Goal: Task Accomplishment & Management: Manage account settings

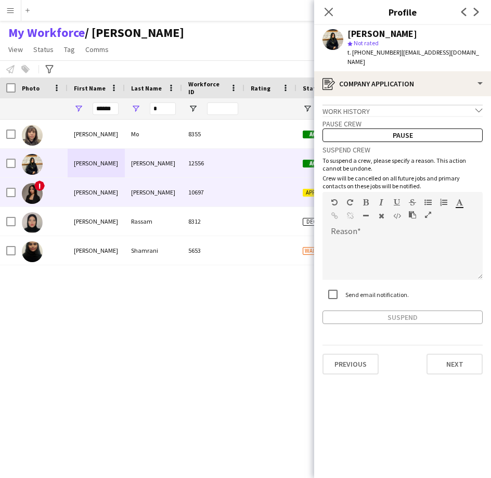
click at [138, 190] on div "Munshi" at bounding box center [153, 192] width 57 height 29
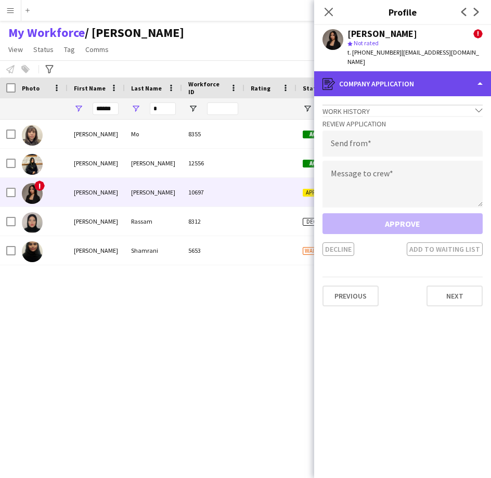
click at [424, 71] on div "register Company application" at bounding box center [402, 83] width 177 height 25
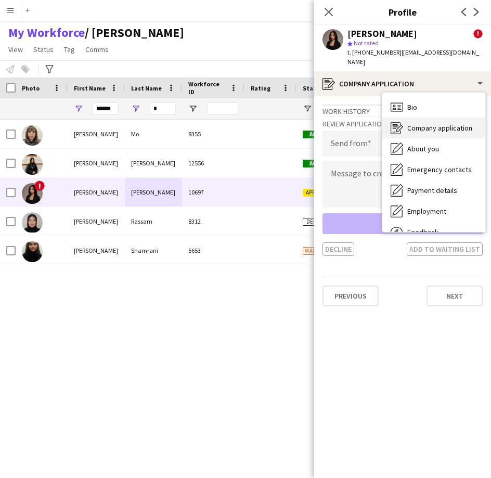
click at [428, 118] on div "Company application Company application" at bounding box center [433, 128] width 103 height 21
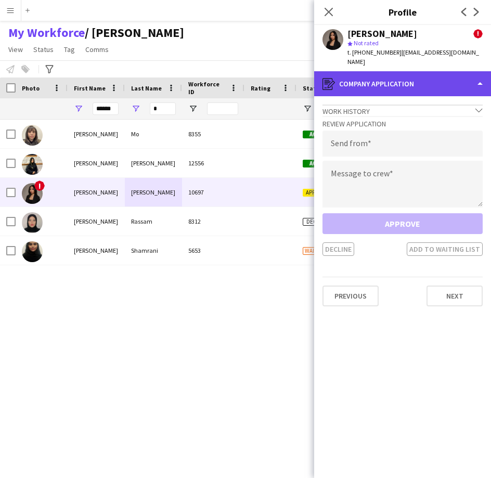
click at [429, 77] on div "register Company application" at bounding box center [402, 83] width 177 height 25
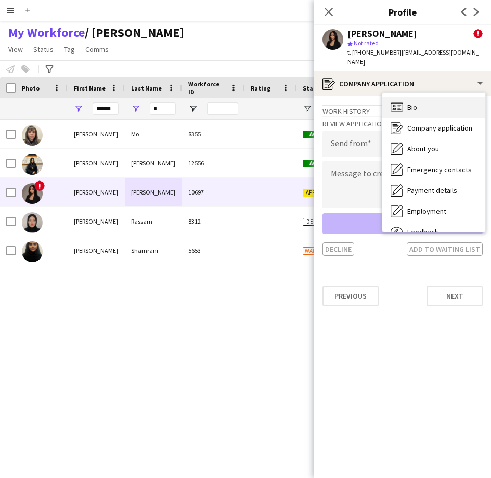
click at [429, 97] on div "Bio Bio" at bounding box center [433, 107] width 103 height 21
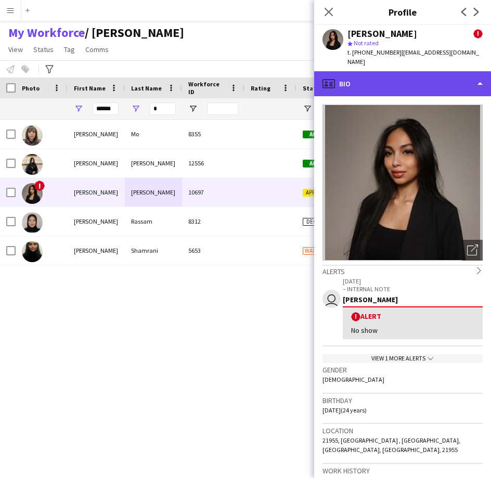
click at [369, 80] on div "profile Bio" at bounding box center [402, 83] width 177 height 25
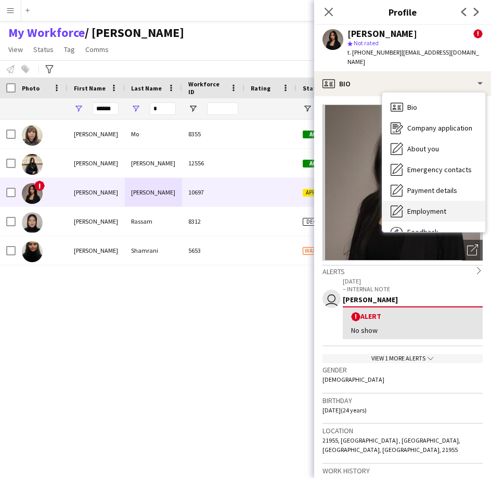
click at [424, 207] on span "Employment" at bounding box center [426, 211] width 39 height 9
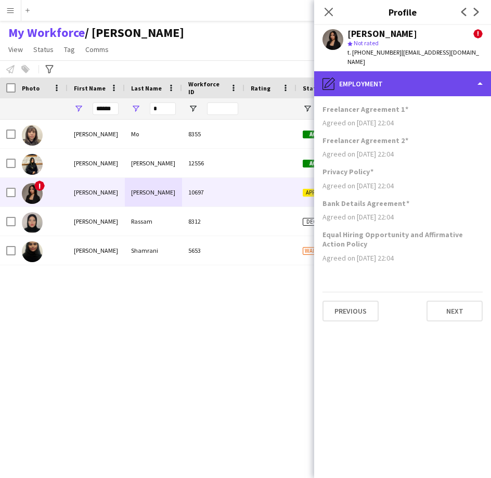
click at [433, 78] on div "pencil4 Employment" at bounding box center [402, 83] width 177 height 25
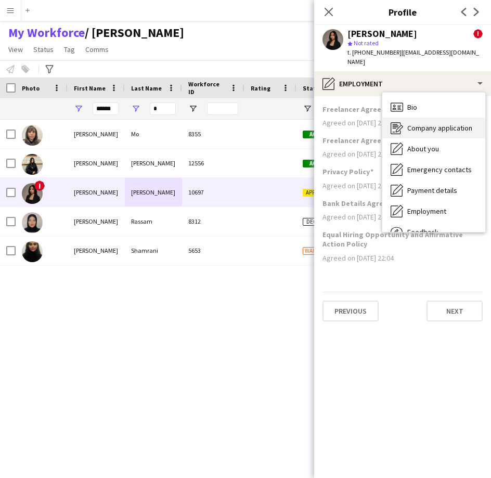
click at [456, 126] on div "Company application Company application" at bounding box center [433, 128] width 103 height 21
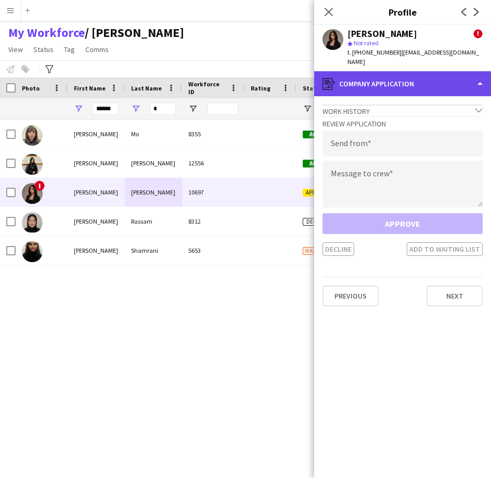
click at [471, 71] on div "register Company application" at bounding box center [402, 83] width 177 height 25
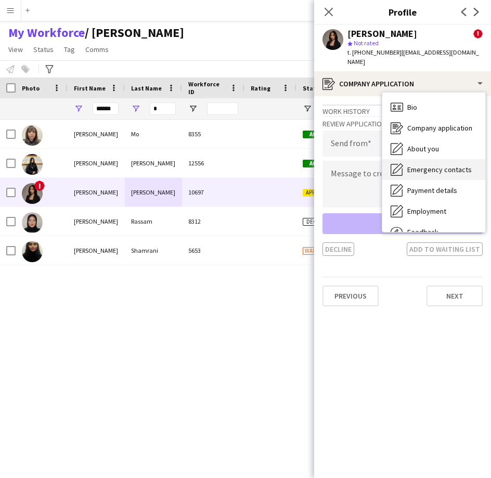
click at [440, 165] on span "Emergency contacts" at bounding box center [439, 169] width 65 height 9
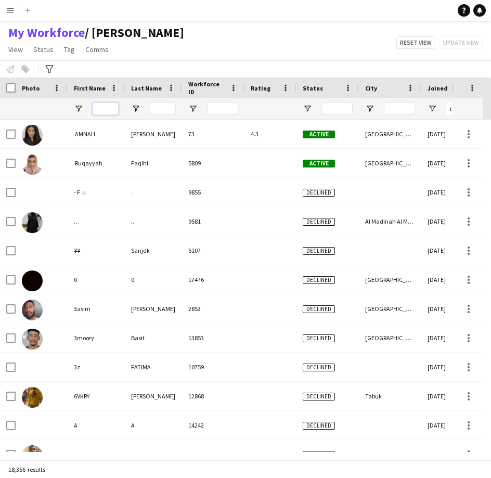
click at [107, 108] on input "First Name Filter Input" at bounding box center [106, 109] width 26 height 12
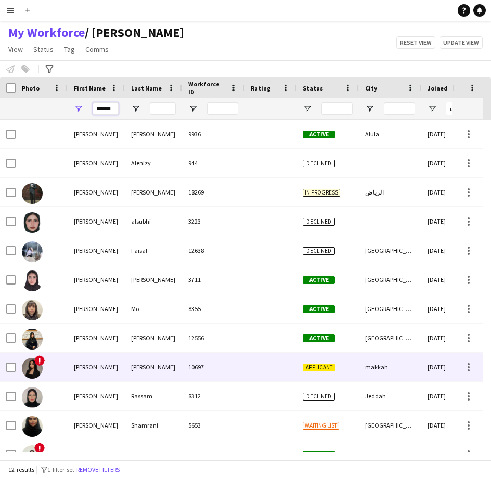
type input "******"
click at [87, 362] on div "Bushra" at bounding box center [96, 367] width 57 height 29
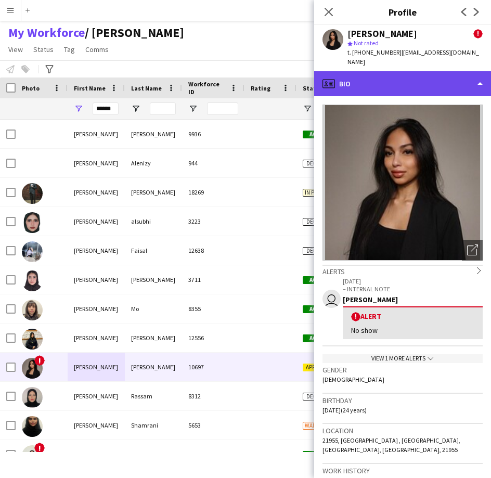
click at [392, 72] on div "profile Bio" at bounding box center [402, 83] width 177 height 25
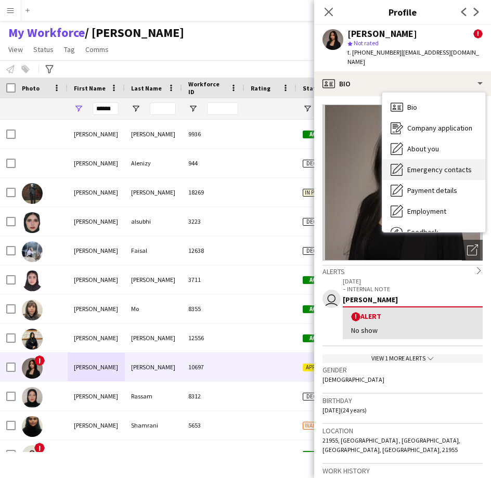
click at [402, 163] on icon "Emergency contacts" at bounding box center [397, 169] width 12 height 12
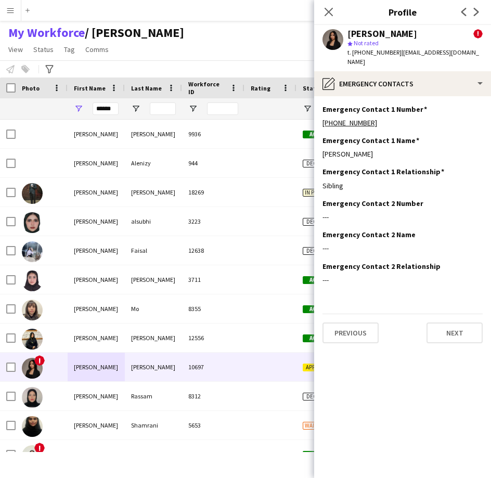
click at [405, 96] on app-section-data-types "Emergency Contact 1 Number Edit this field +966544130128 Emergency Contact 1 Na…" at bounding box center [402, 287] width 177 height 382
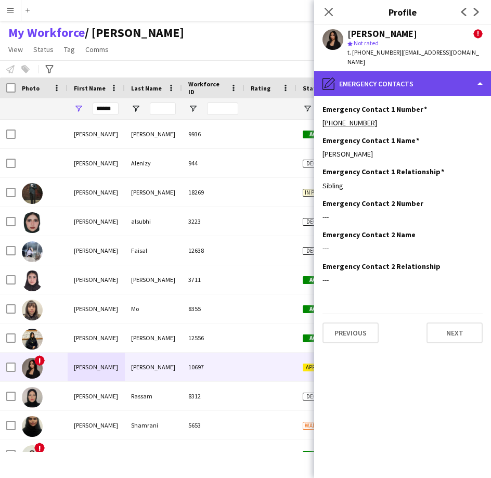
click at [407, 82] on div "pencil4 Emergency contacts" at bounding box center [402, 83] width 177 height 25
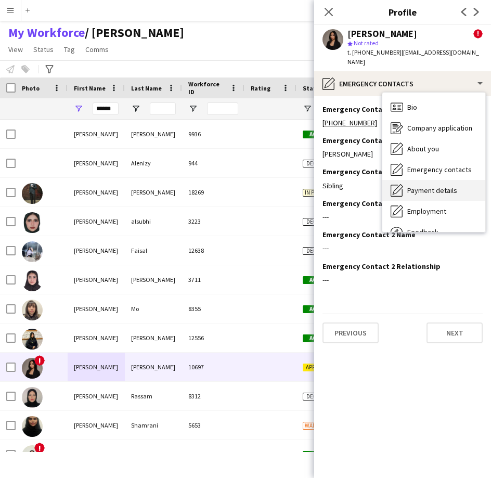
click at [425, 187] on div "Payment details Payment details" at bounding box center [433, 190] width 103 height 21
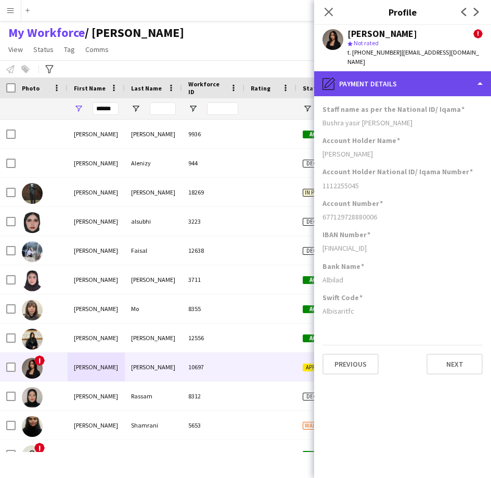
click at [443, 82] on div "pencil4 Payment details" at bounding box center [402, 83] width 177 height 25
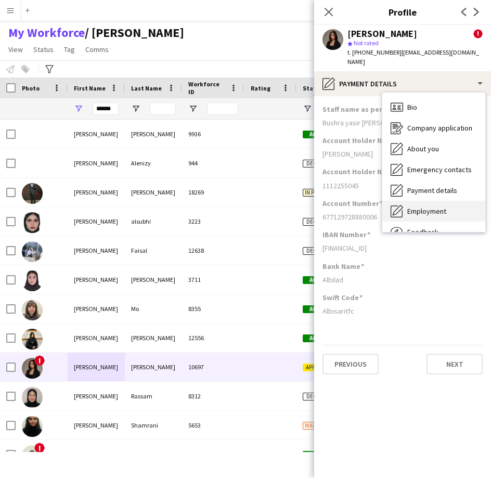
click at [431, 207] on span "Employment" at bounding box center [426, 211] width 39 height 9
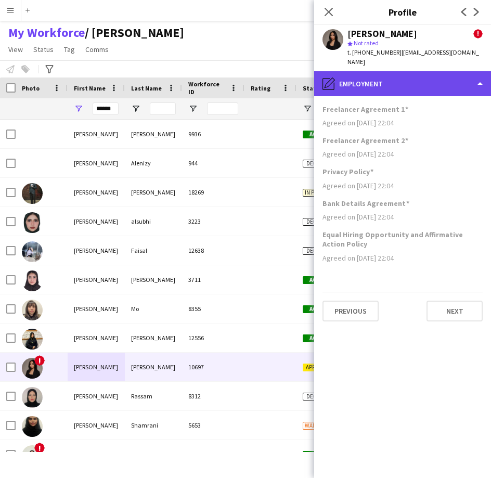
click at [426, 81] on div "pencil4 Employment" at bounding box center [402, 83] width 177 height 25
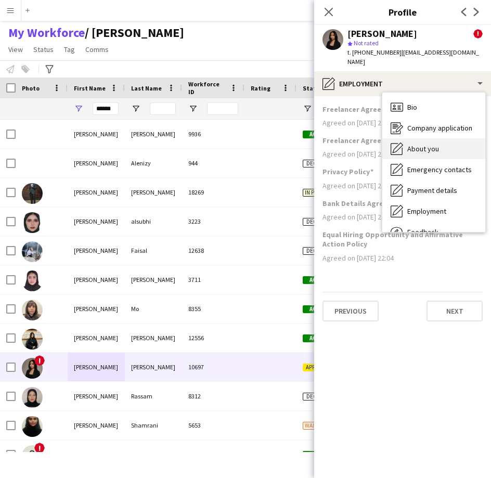
click at [438, 144] on span "About you" at bounding box center [423, 148] width 32 height 9
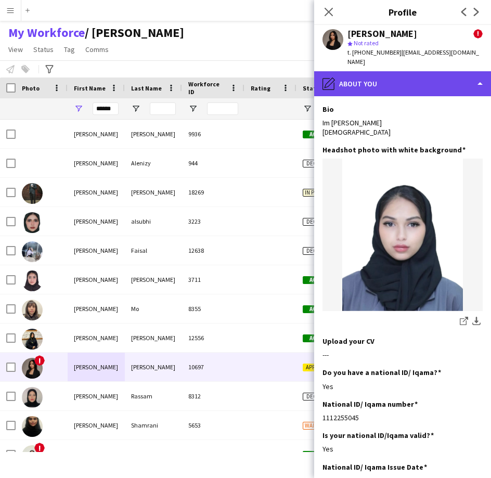
click at [401, 71] on div "pencil4 About you" at bounding box center [402, 83] width 177 height 25
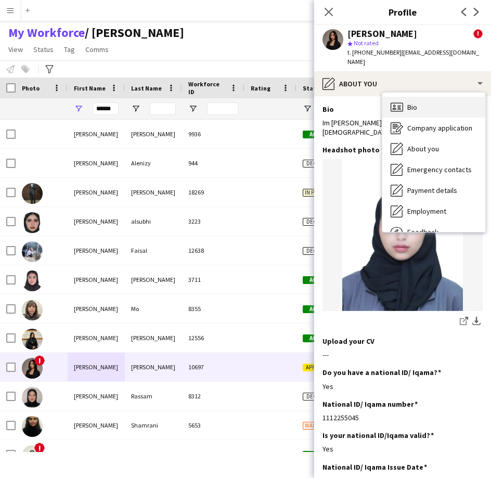
click at [416, 103] on span "Bio" at bounding box center [412, 107] width 10 height 9
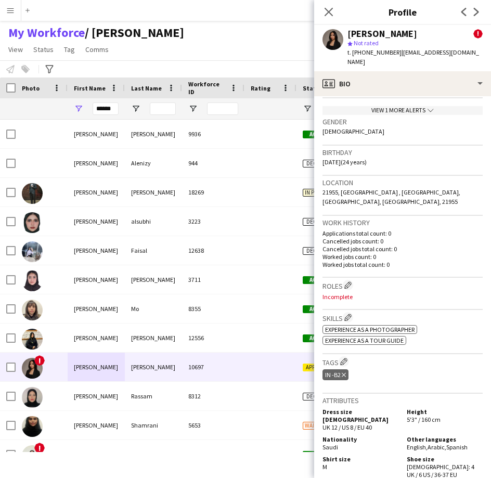
scroll to position [249, 0]
click at [349, 281] on app-icon "Edit crew company roles" at bounding box center [347, 284] width 7 height 7
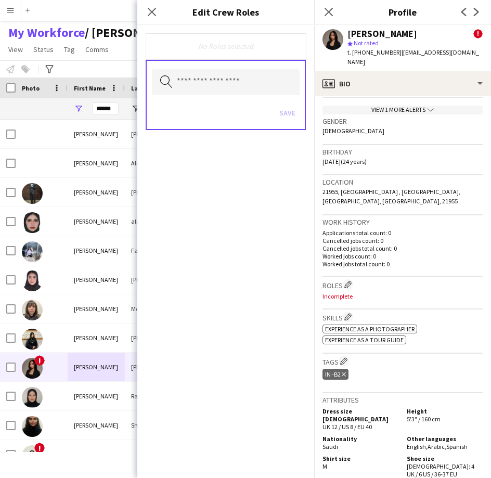
click at [286, 96] on div "Search by role type Save" at bounding box center [226, 95] width 160 height 70
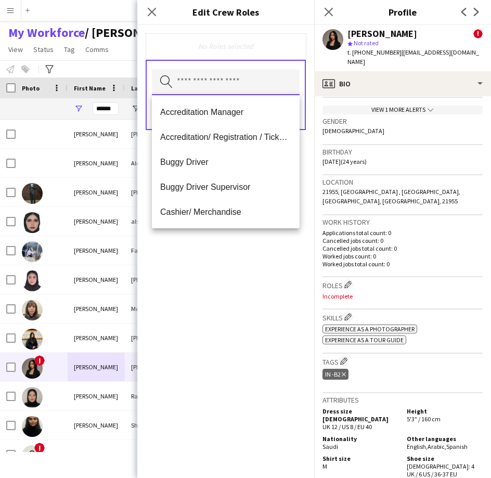
click at [285, 86] on input "text" at bounding box center [226, 82] width 148 height 26
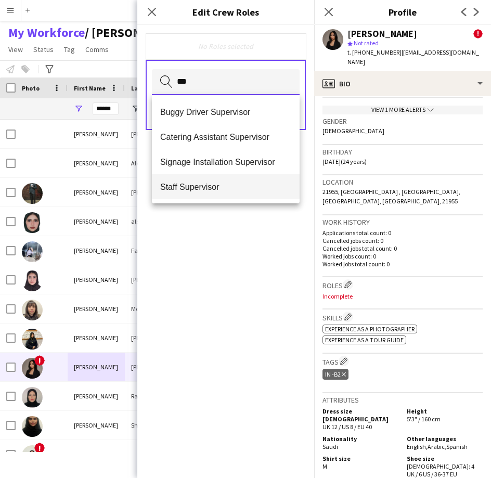
type input "***"
click at [258, 187] on span "Staff Supervisor" at bounding box center [225, 187] width 131 height 10
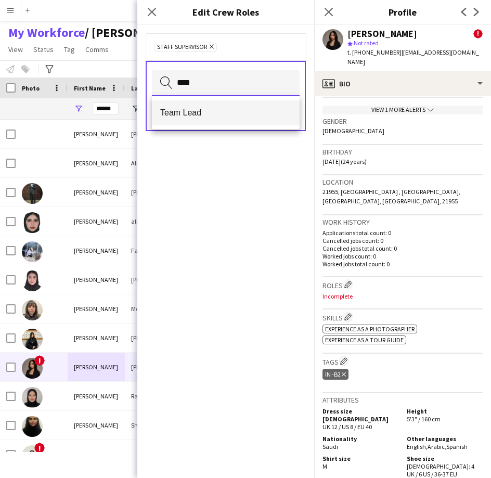
type input "****"
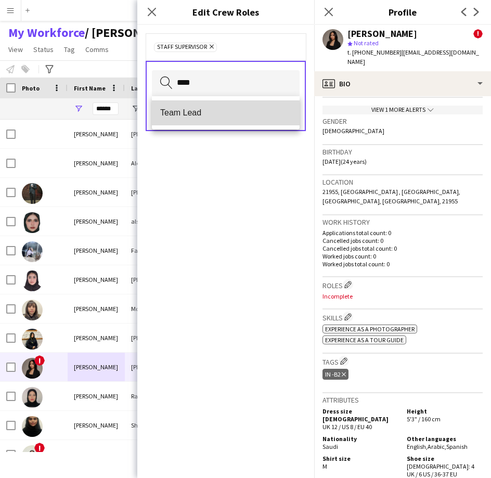
click at [249, 120] on mat-option "Team Lead" at bounding box center [226, 112] width 148 height 25
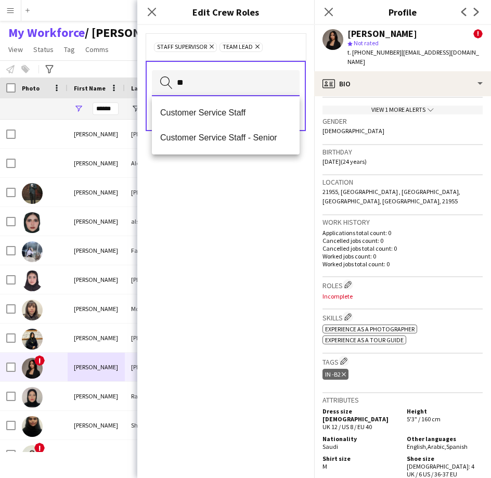
type input "**"
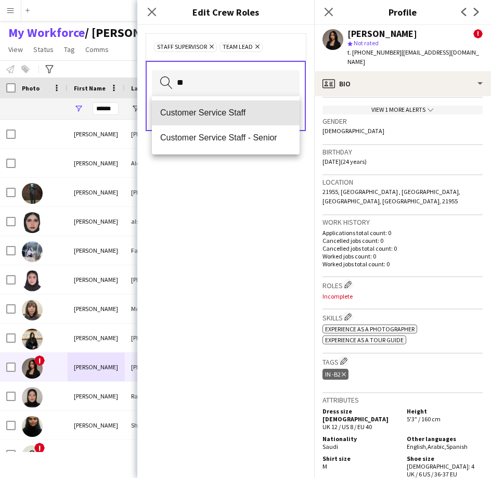
click at [249, 120] on mat-option "Customer Service Staff" at bounding box center [226, 112] width 148 height 25
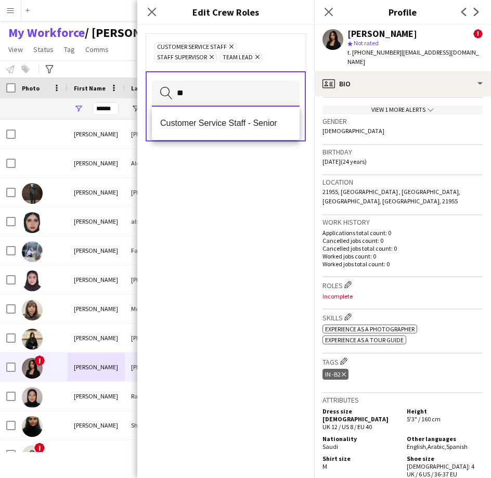
type input "**"
click at [249, 120] on span "Customer Service Staff - Senior" at bounding box center [225, 123] width 131 height 10
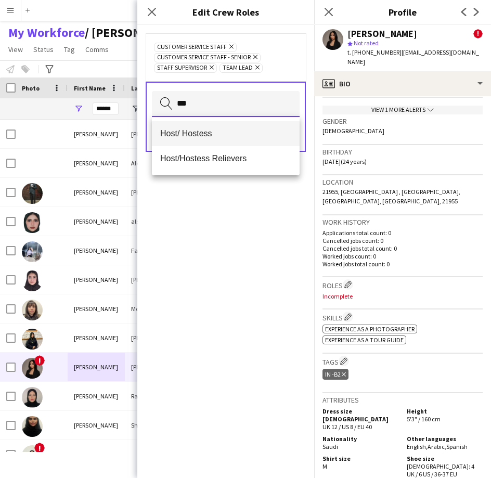
type input "***"
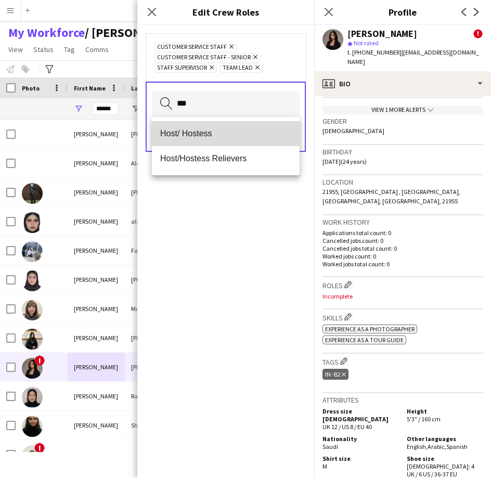
click at [245, 127] on mat-option "Host/ Hostess" at bounding box center [226, 133] width 148 height 25
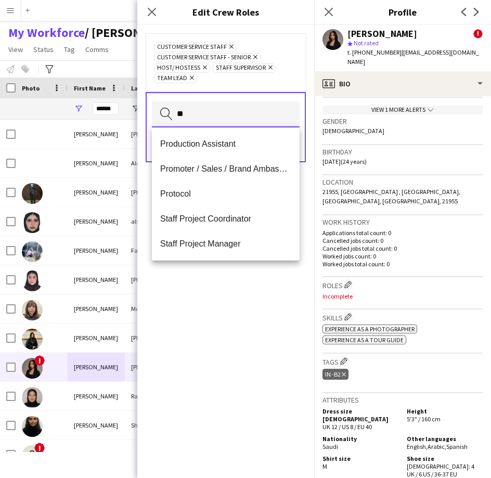
type input "*"
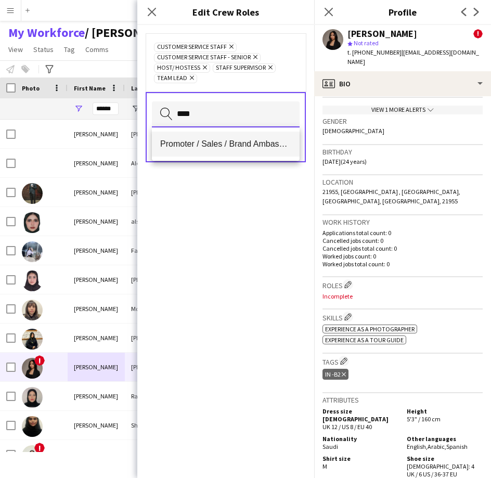
type input "****"
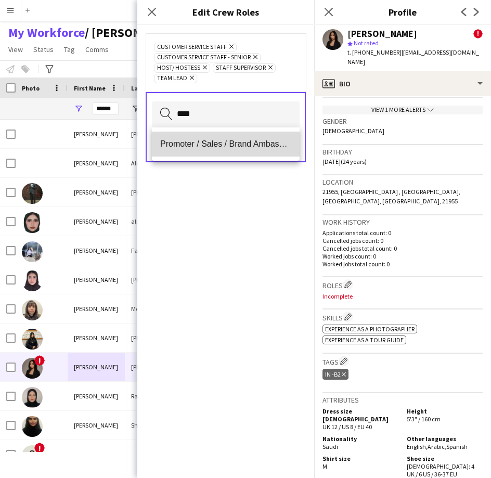
click at [247, 145] on span "Promoter / Sales / Brand Ambassador" at bounding box center [225, 144] width 131 height 10
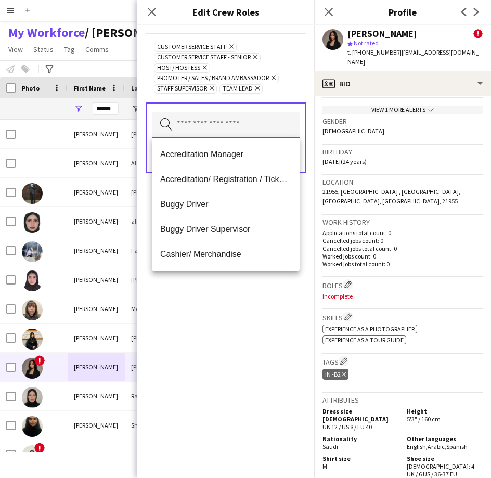
scroll to position [0, 0]
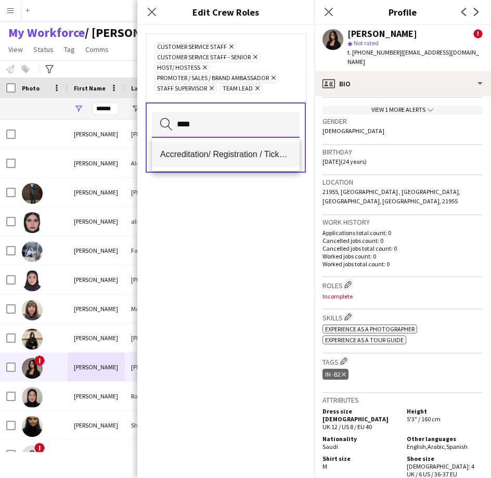
type input "****"
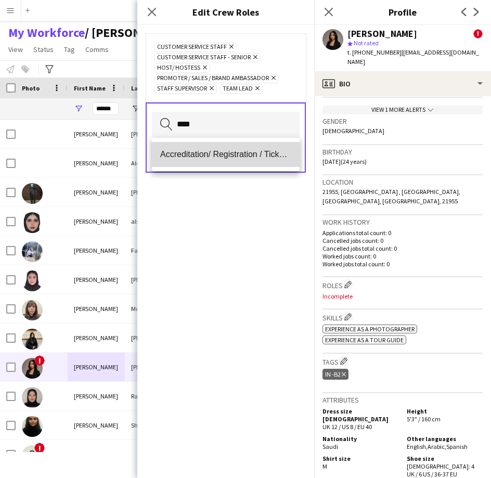
click at [252, 160] on mat-option "Accreditation/ Registration / Ticketing" at bounding box center [226, 154] width 148 height 25
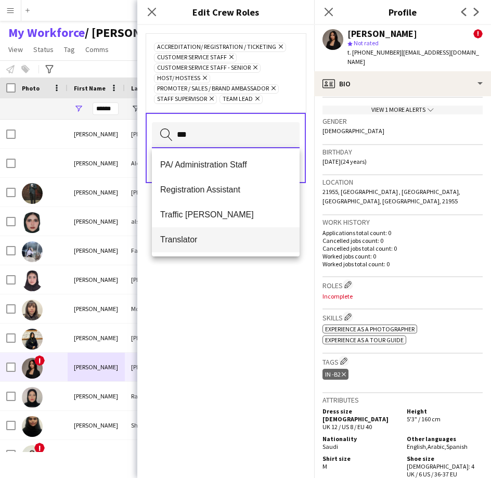
type input "***"
click at [214, 239] on span "Translator" at bounding box center [225, 240] width 131 height 10
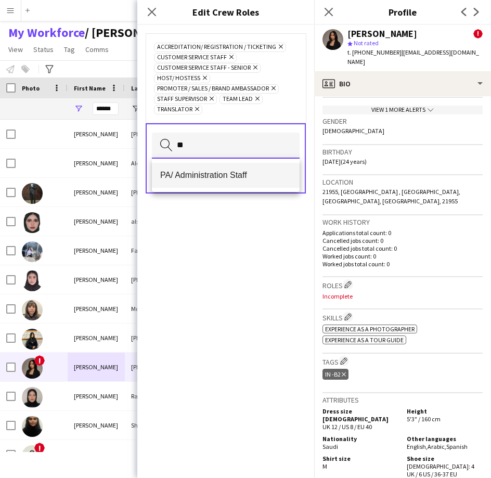
type input "**"
click at [236, 175] on span "PA/ Administration Staff" at bounding box center [225, 175] width 131 height 10
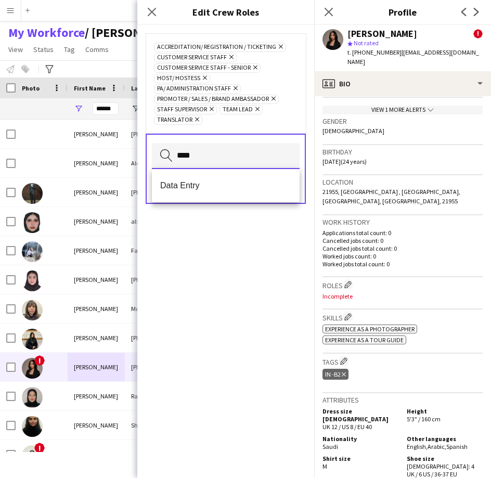
type input "****"
click at [236, 175] on mat-option "Data Entry" at bounding box center [226, 185] width 148 height 25
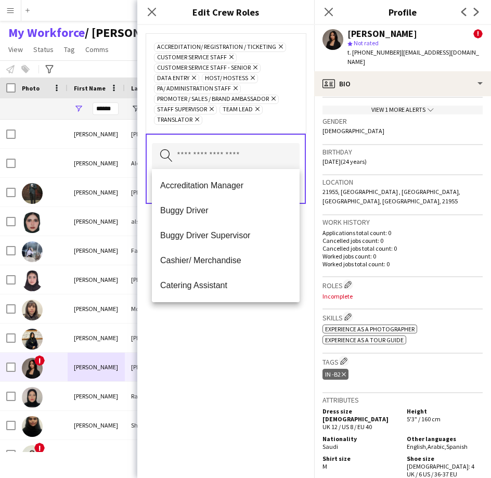
click at [292, 121] on div "Accreditation/ Registration / Ticketing Remove Customer Service Staff Remove Cu…" at bounding box center [226, 83] width 144 height 83
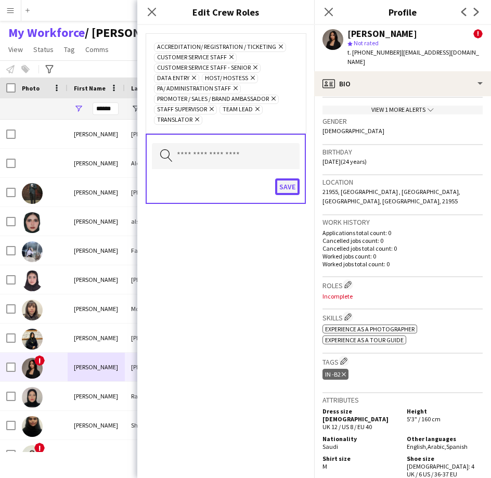
click at [293, 194] on button "Save" at bounding box center [287, 186] width 24 height 17
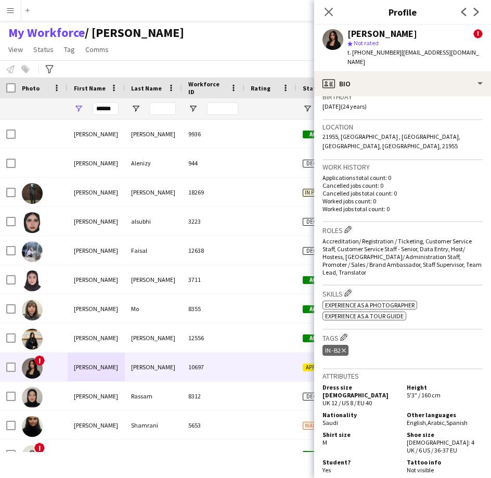
scroll to position [304, 0]
click at [347, 331] on button "Edit crew company tags" at bounding box center [344, 336] width 10 height 10
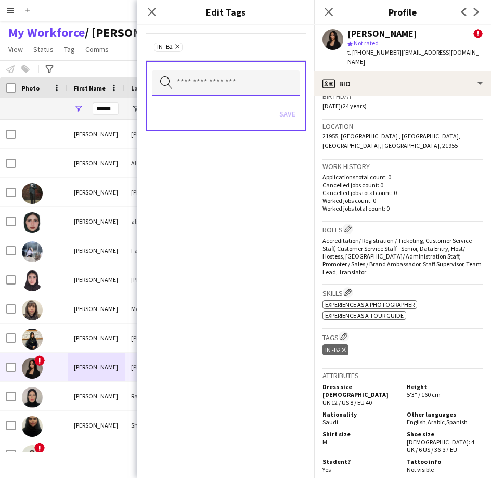
click at [224, 86] on input "text" at bounding box center [226, 83] width 148 height 26
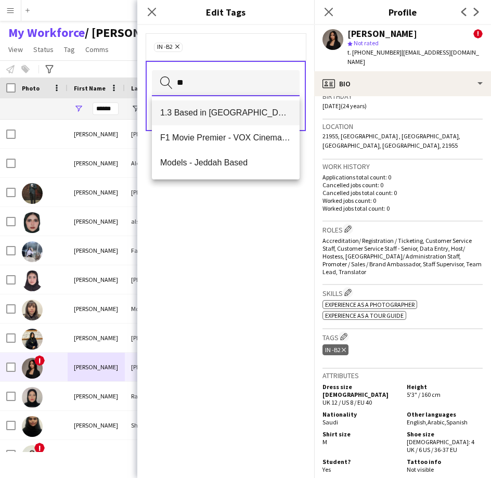
type input "**"
click at [219, 118] on mat-option "1.3 Based in Jeddah" at bounding box center [226, 112] width 148 height 25
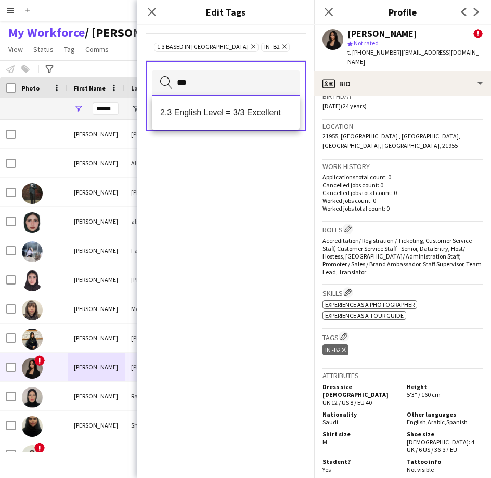
type input "***"
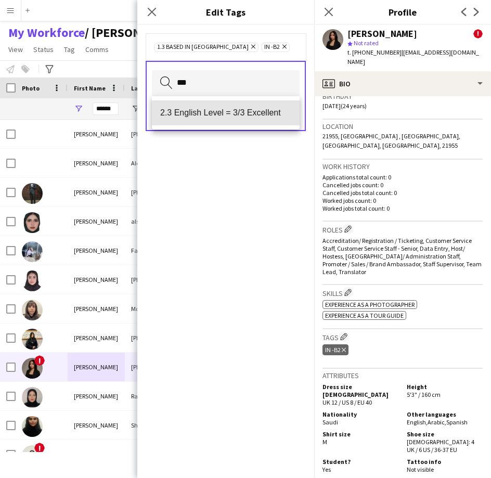
click at [219, 116] on span "2.3 English Level = 3/3 Excellent" at bounding box center [225, 113] width 131 height 10
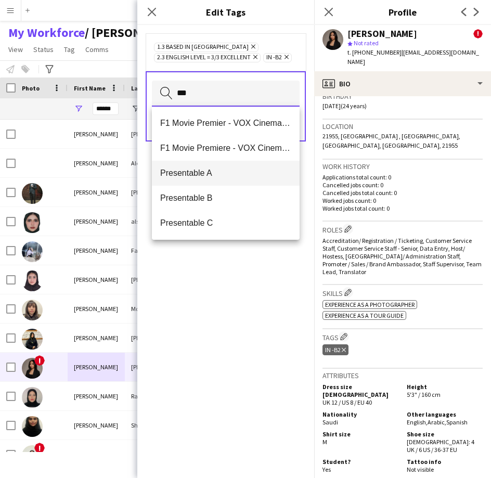
type input "***"
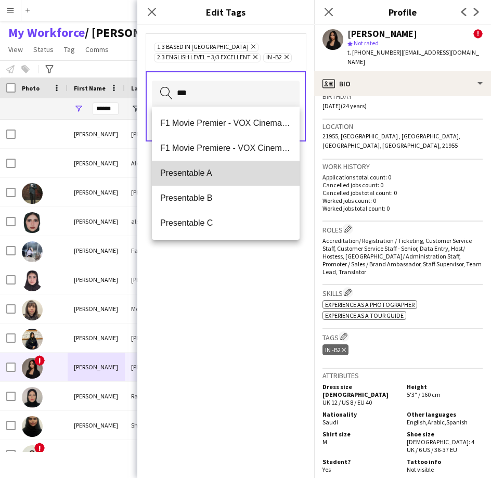
click at [190, 168] on span "Presentable A" at bounding box center [225, 173] width 131 height 10
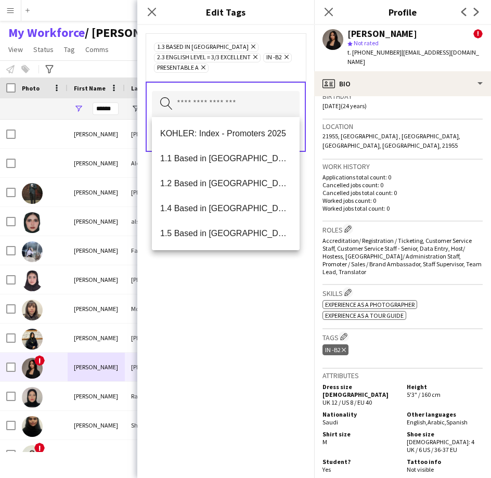
click at [264, 66] on div "1.3 Based in Jeddah Remove 2.3 English Level = 3/3 Excellent Remove IN -B2 Remo…" at bounding box center [226, 57] width 144 height 31
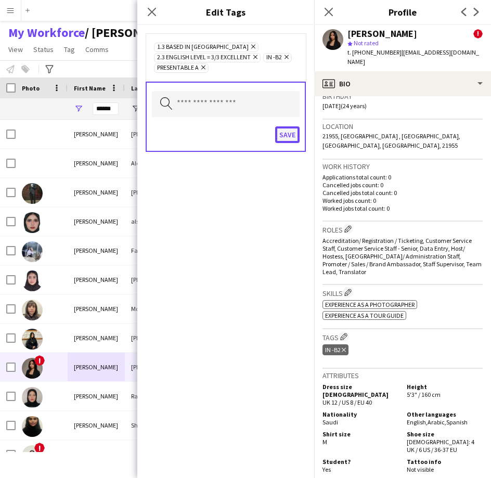
click at [297, 139] on button "Save" at bounding box center [287, 134] width 24 height 17
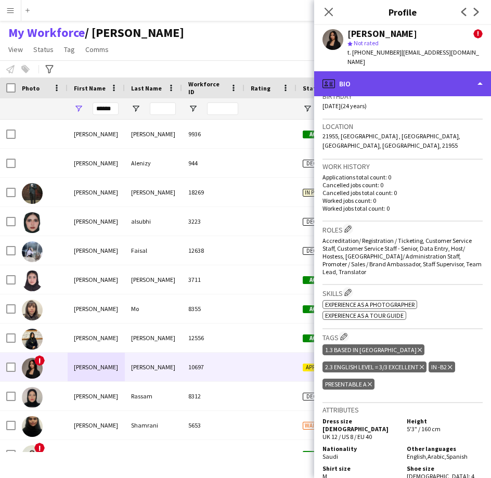
click at [365, 74] on div "profile Bio" at bounding box center [402, 83] width 177 height 25
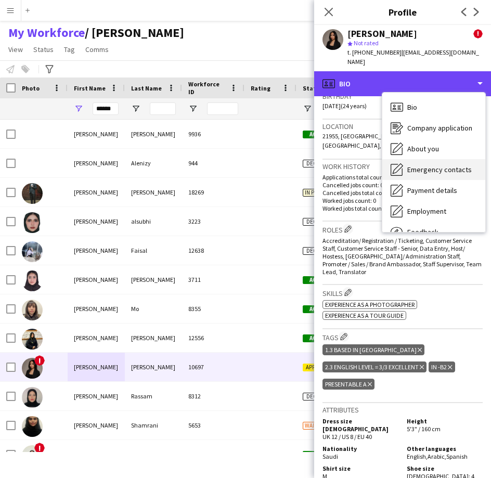
scroll to position [35, 0]
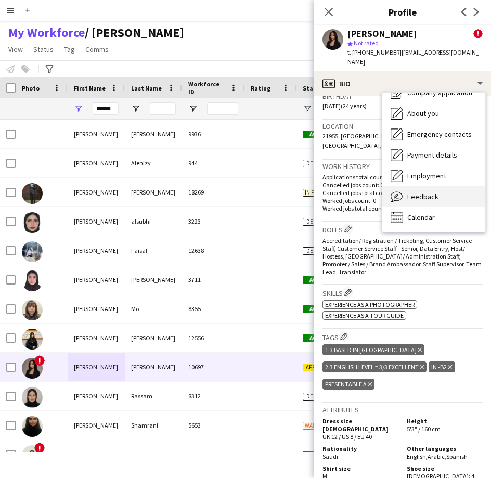
click at [409, 192] on span "Feedback" at bounding box center [422, 196] width 31 height 9
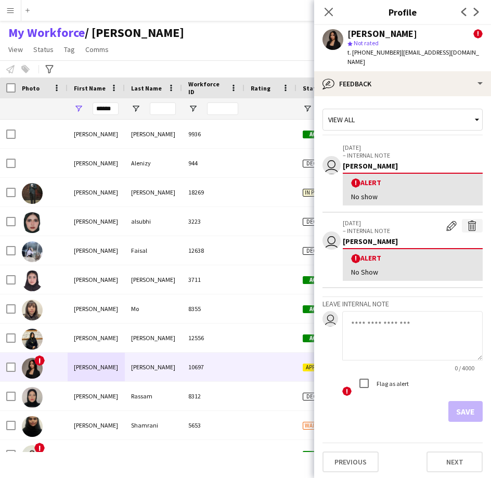
click at [476, 221] on app-icon "Delete alert" at bounding box center [472, 226] width 10 height 10
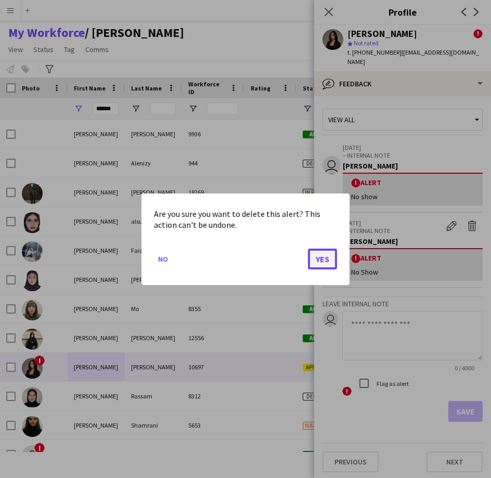
click at [320, 264] on button "Yes" at bounding box center [322, 258] width 29 height 21
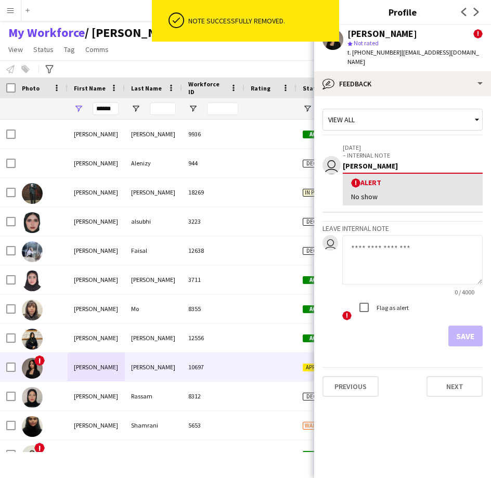
click at [390, 248] on textarea at bounding box center [412, 259] width 140 height 49
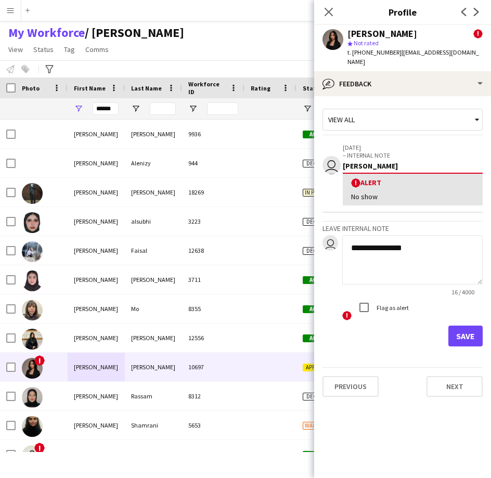
type textarea "**********"
click at [471, 329] on button "Save" at bounding box center [466, 336] width 34 height 21
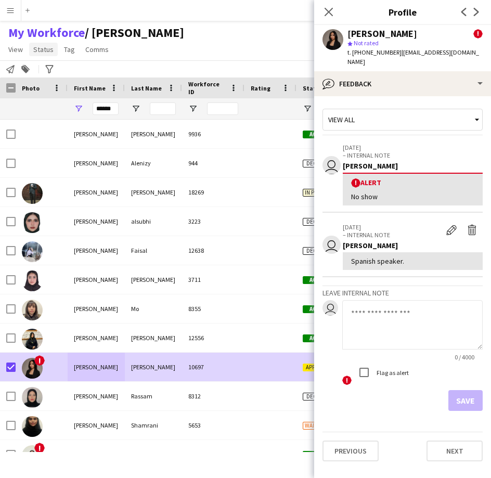
click at [49, 52] on span "Status" at bounding box center [43, 49] width 20 height 9
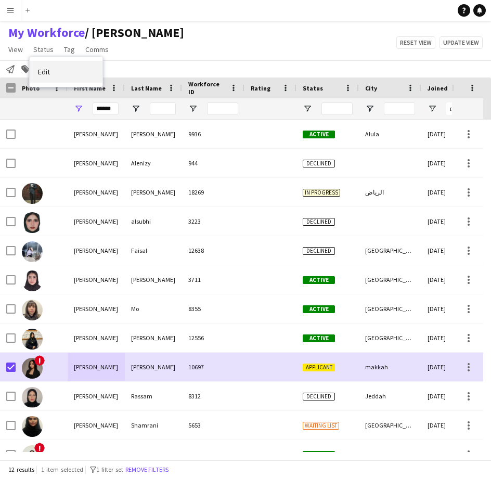
click at [80, 74] on link "Edit" at bounding box center [66, 72] width 73 height 22
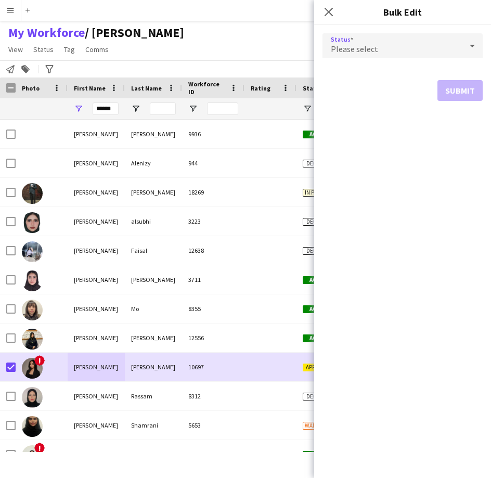
click at [337, 54] on span "Please select" at bounding box center [354, 49] width 47 height 10
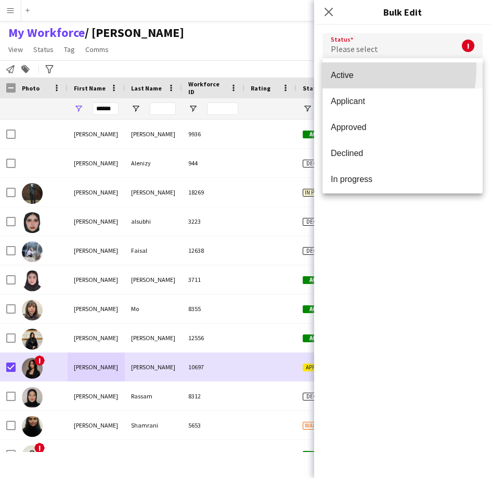
click at [343, 68] on mat-option "Active" at bounding box center [403, 75] width 160 height 26
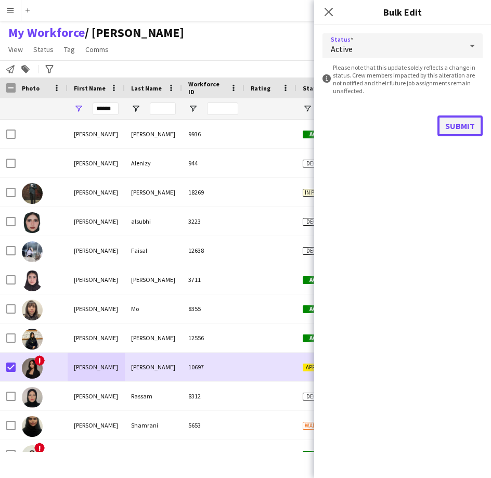
click at [479, 129] on button "Submit" at bounding box center [460, 126] width 45 height 21
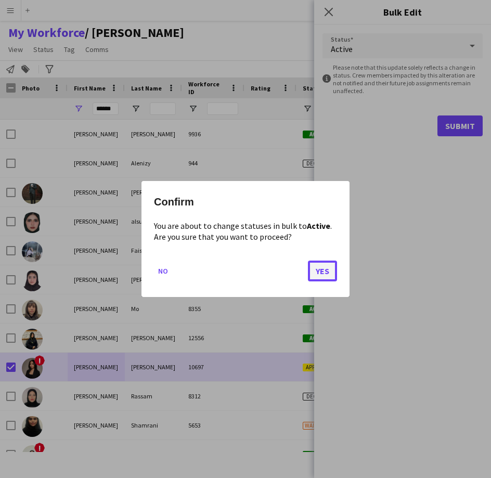
click at [325, 277] on button "Yes" at bounding box center [322, 271] width 29 height 21
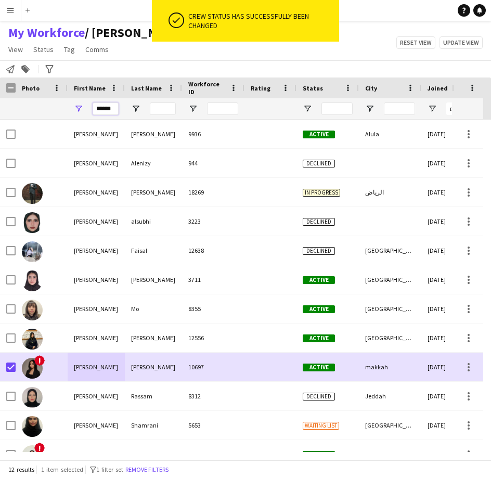
click at [105, 113] on input "******" at bounding box center [106, 109] width 26 height 12
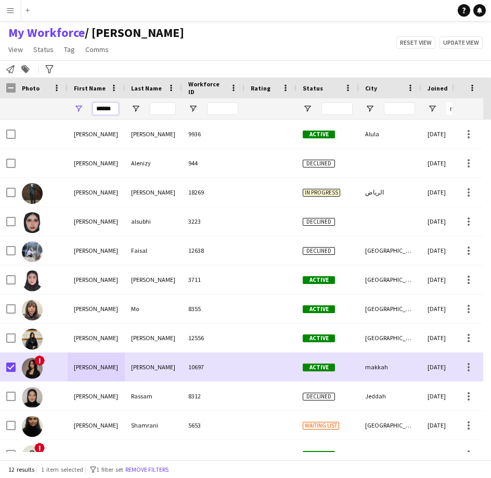
click at [105, 113] on input "******" at bounding box center [106, 109] width 26 height 12
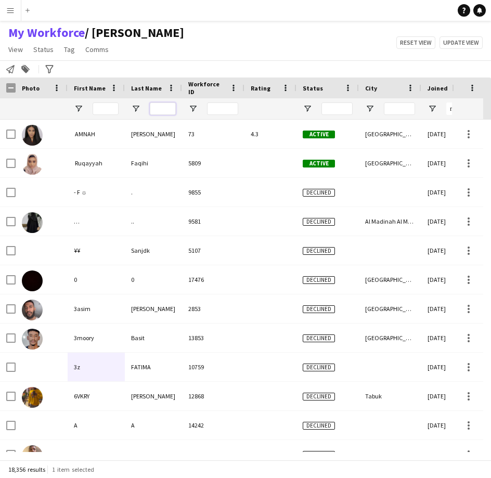
click at [160, 110] on input "Last Name Filter Input" at bounding box center [163, 109] width 26 height 12
click at [169, 107] on input "Last Name Filter Input" at bounding box center [163, 109] width 26 height 12
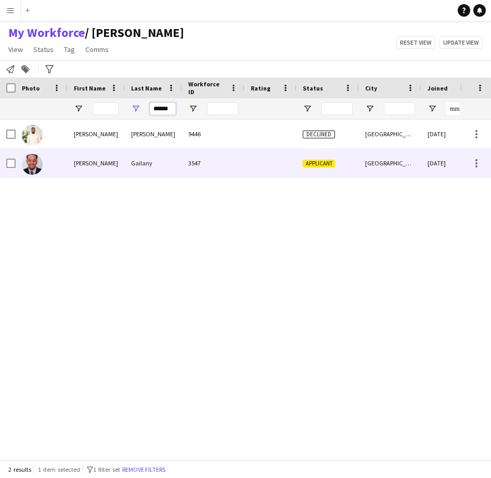
type input "******"
click at [177, 161] on div "Gailany" at bounding box center [153, 163] width 57 height 29
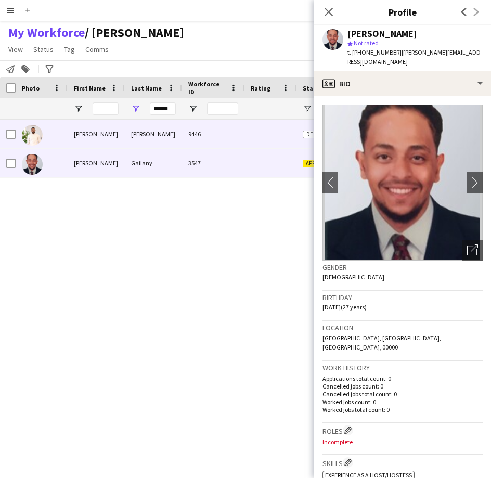
click at [156, 135] on div "[PERSON_NAME]" at bounding box center [153, 134] width 57 height 29
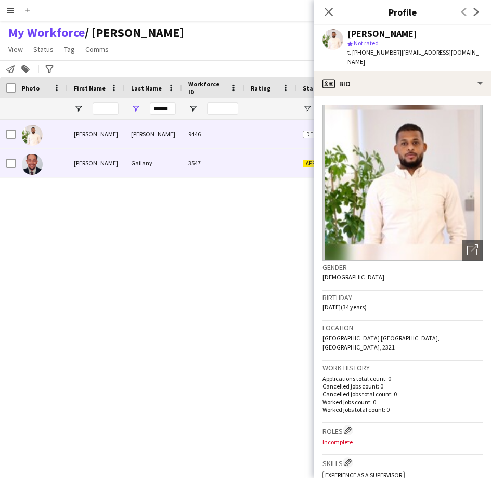
click at [138, 168] on div "Gailany" at bounding box center [153, 163] width 57 height 29
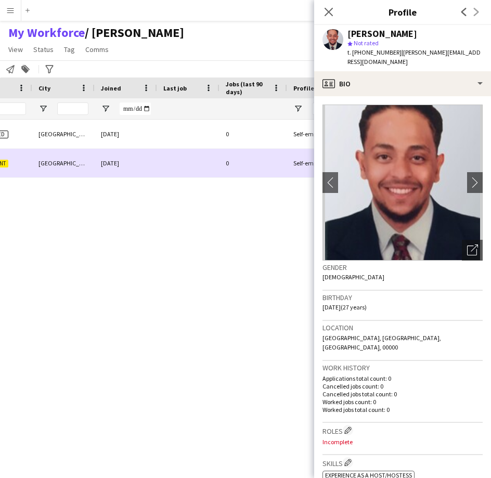
scroll to position [0, 68]
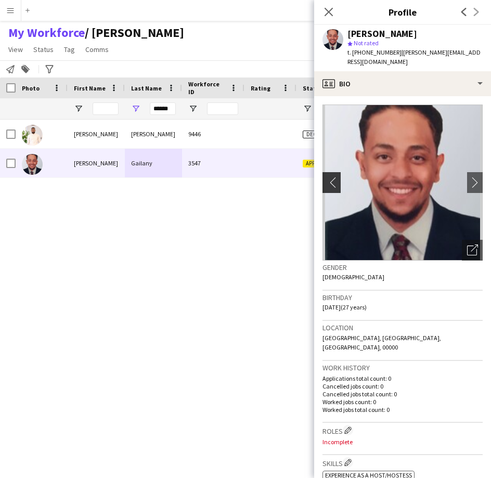
click at [333, 184] on app-icon "chevron-left" at bounding box center [331, 182] width 16 height 11
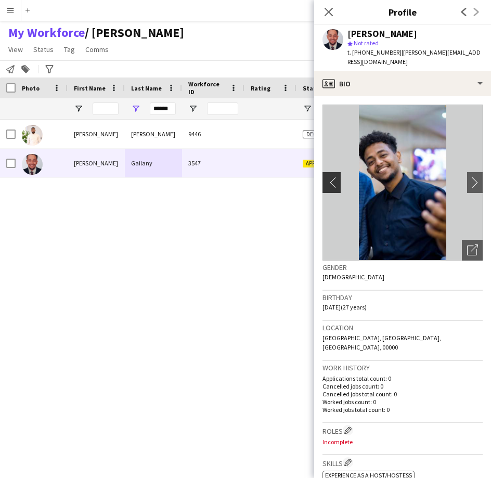
click at [330, 180] on app-icon "chevron-left" at bounding box center [331, 182] width 16 height 11
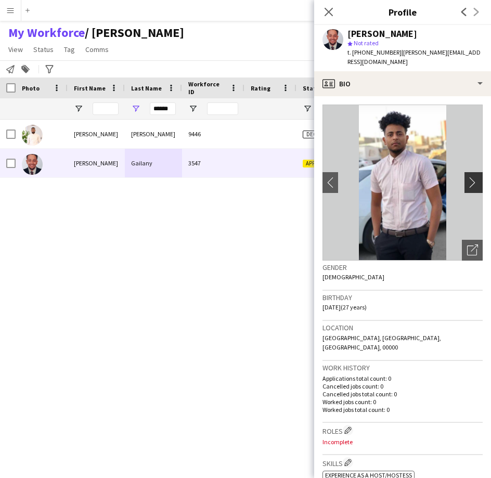
click at [473, 179] on app-icon "chevron-right" at bounding box center [475, 182] width 16 height 11
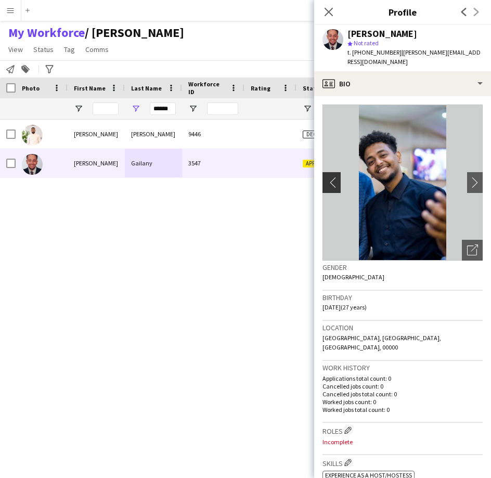
click at [334, 178] on app-icon "chevron-left" at bounding box center [331, 182] width 16 height 11
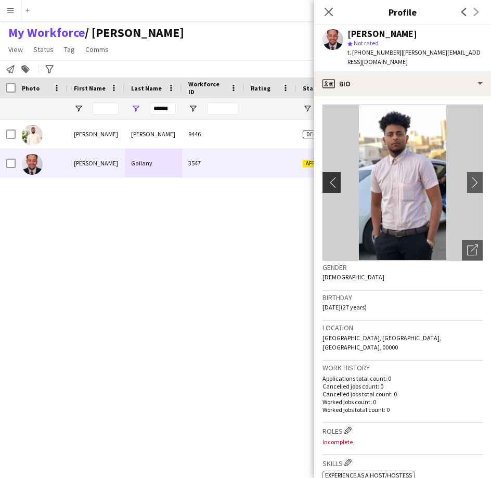
click at [334, 178] on app-icon "chevron-left" at bounding box center [331, 182] width 16 height 11
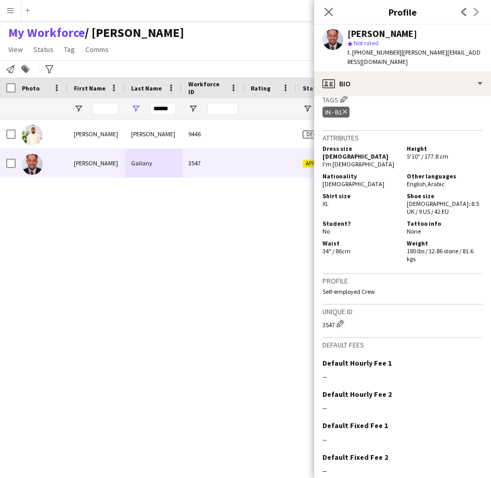
scroll to position [0, 0]
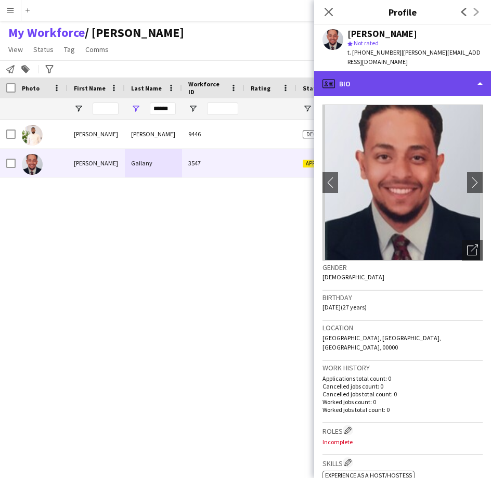
click at [415, 84] on div "profile Bio" at bounding box center [402, 83] width 177 height 25
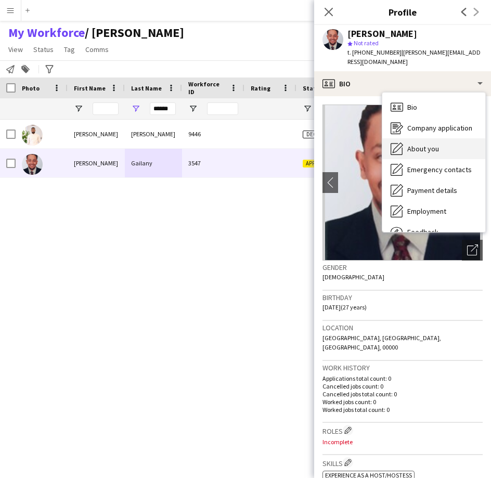
click at [422, 152] on span "About you" at bounding box center [423, 148] width 32 height 9
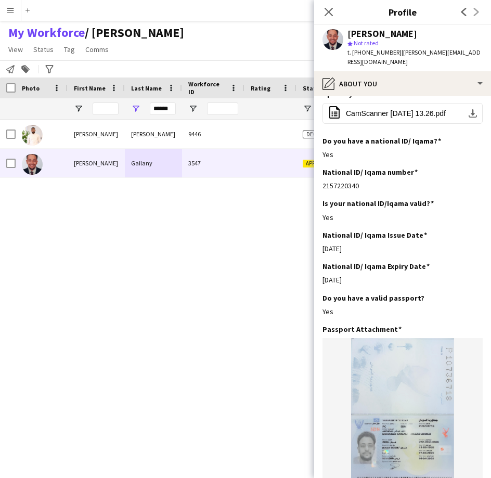
scroll to position [314, 0]
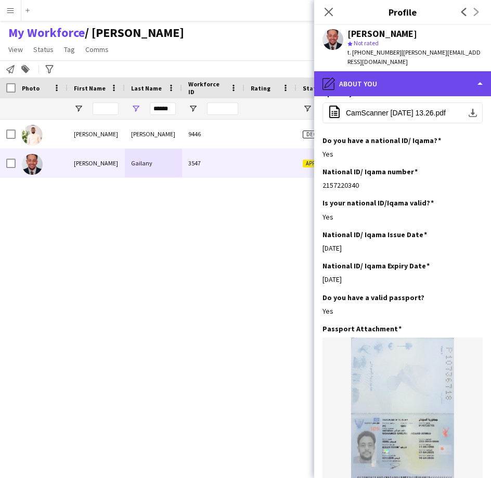
click at [431, 89] on div "pencil4 About you" at bounding box center [402, 83] width 177 height 25
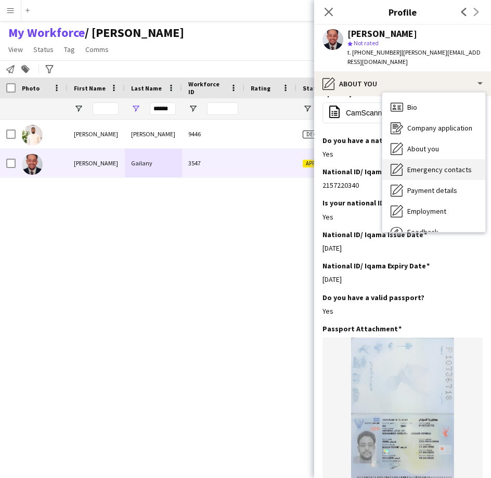
click at [447, 173] on div "Emergency contacts Emergency contacts" at bounding box center [433, 169] width 103 height 21
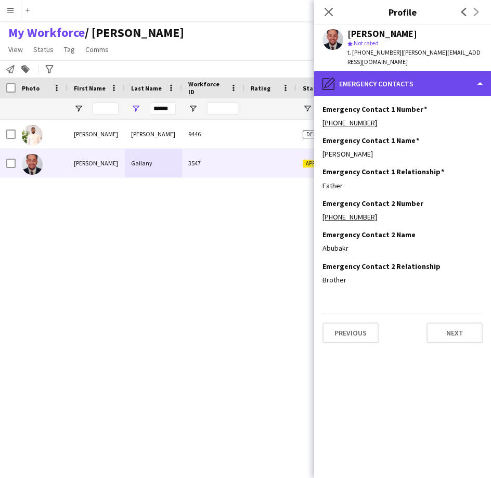
click at [441, 75] on div "pencil4 Emergency contacts" at bounding box center [402, 83] width 177 height 25
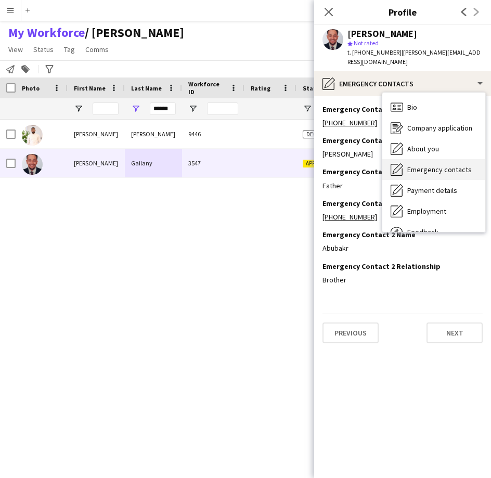
click at [434, 170] on span "Emergency contacts" at bounding box center [439, 169] width 65 height 9
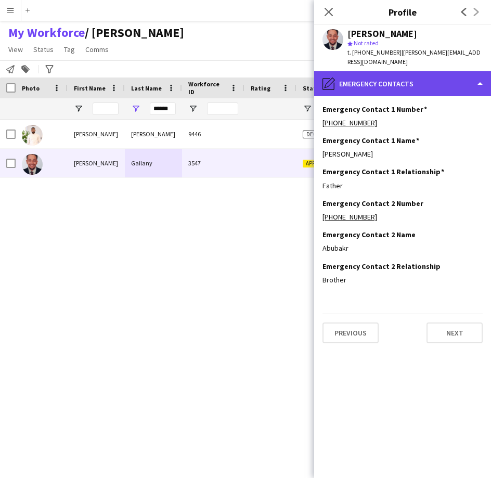
click at [427, 88] on div "pencil4 Emergency contacts" at bounding box center [402, 83] width 177 height 25
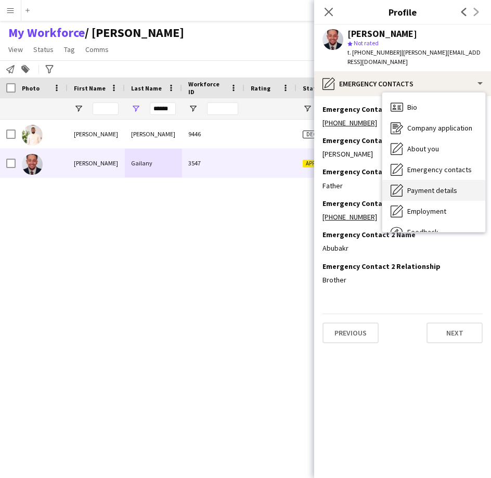
click at [426, 192] on span "Payment details" at bounding box center [432, 190] width 50 height 9
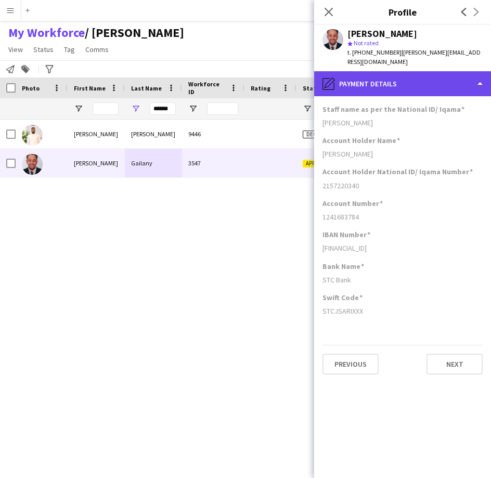
click at [427, 95] on div "pencil4 Payment details" at bounding box center [402, 83] width 177 height 25
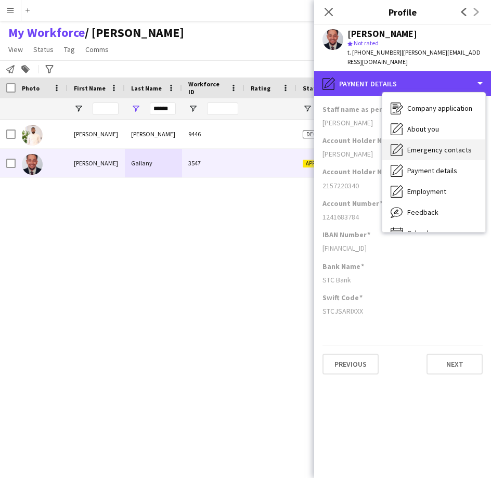
scroll to position [21, 0]
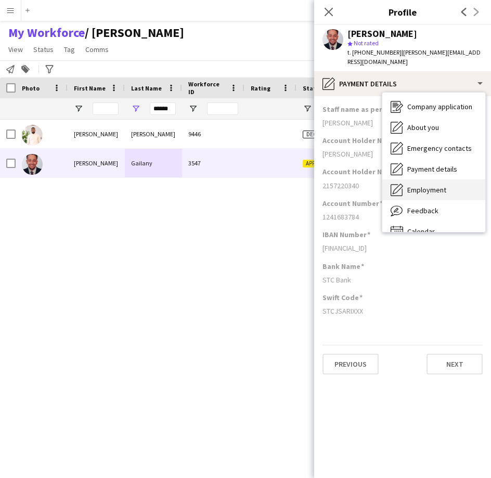
click at [437, 190] on span "Employment" at bounding box center [426, 189] width 39 height 9
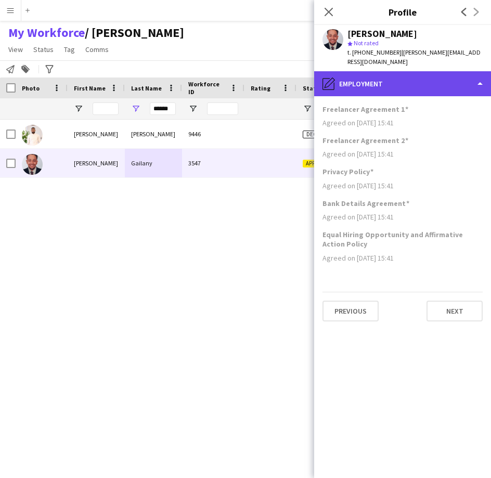
click at [439, 88] on div "pencil4 Employment" at bounding box center [402, 83] width 177 height 25
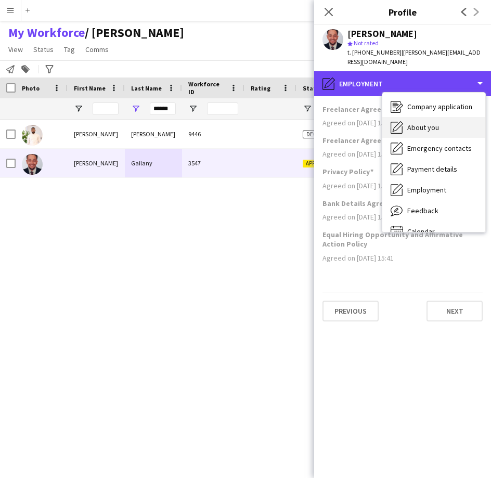
scroll to position [0, 0]
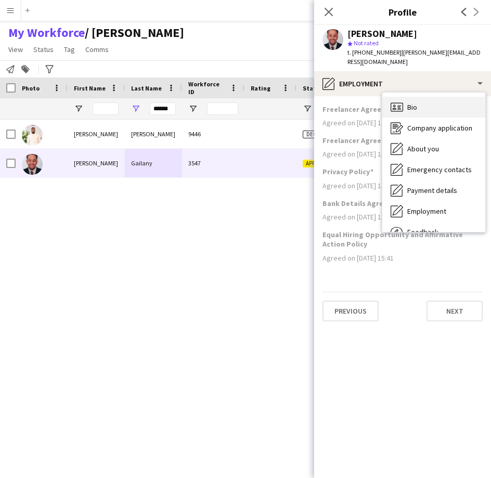
click at [452, 113] on div "Bio Bio" at bounding box center [433, 107] width 103 height 21
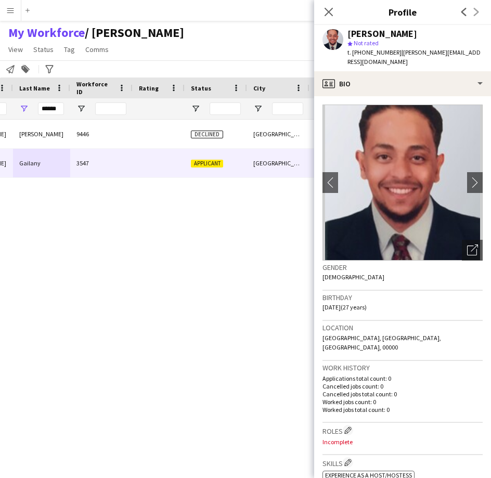
scroll to position [0, 112]
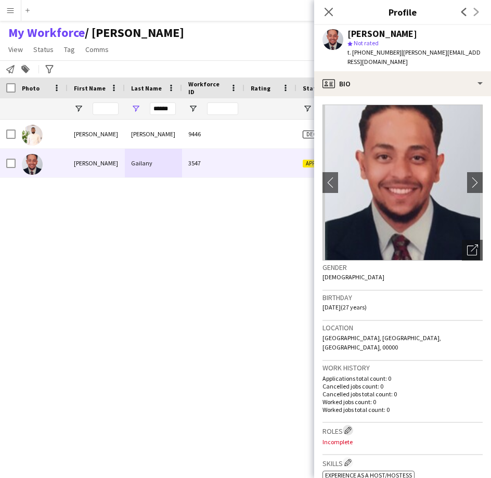
click at [350, 427] on app-icon "Edit crew company roles" at bounding box center [347, 430] width 7 height 7
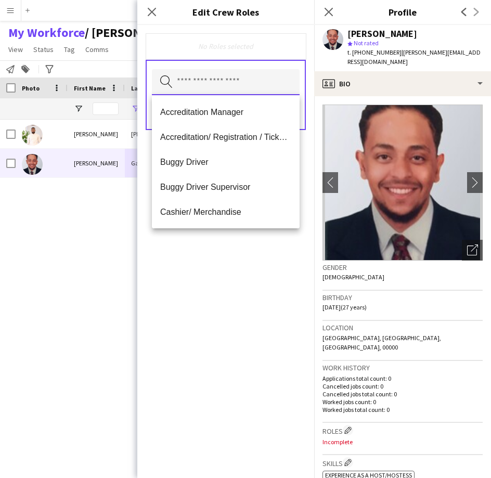
click at [264, 85] on input "text" at bounding box center [226, 82] width 148 height 26
click at [264, 85] on input "*" at bounding box center [226, 82] width 148 height 26
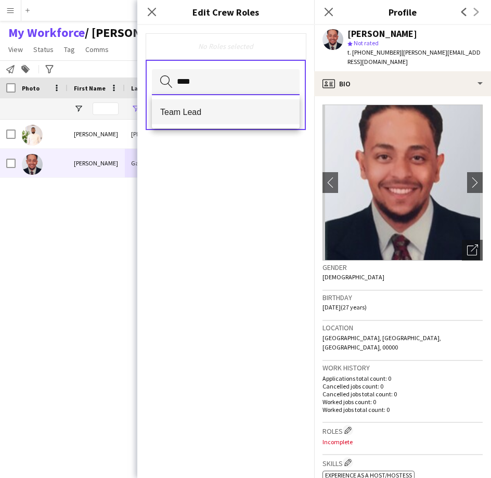
type input "****"
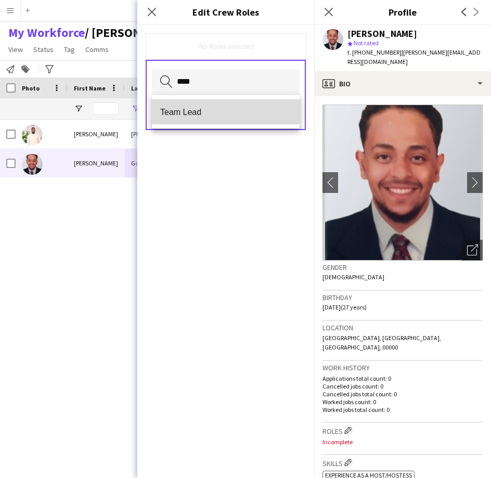
click at [253, 118] on mat-option "Team Lead" at bounding box center [226, 111] width 148 height 25
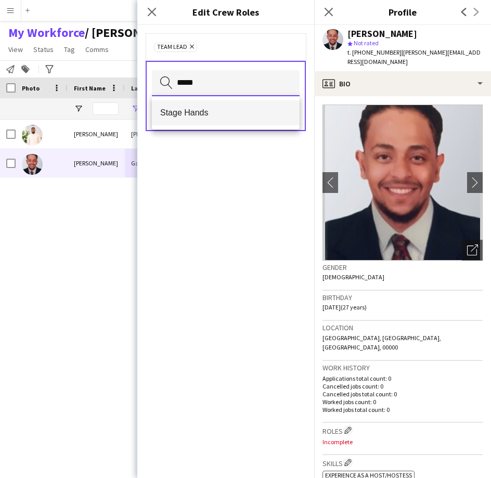
type input "*****"
click at [241, 111] on span "Stage Hands" at bounding box center [225, 113] width 131 height 10
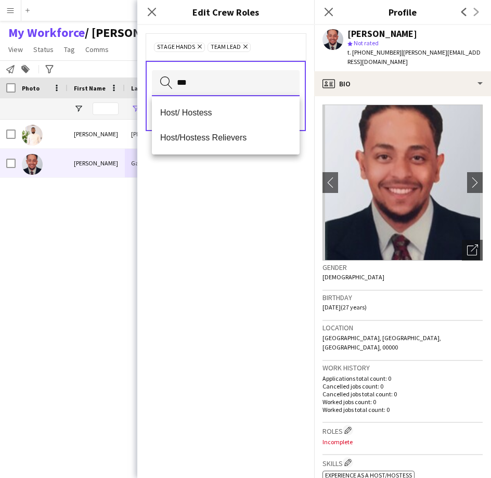
type input "***"
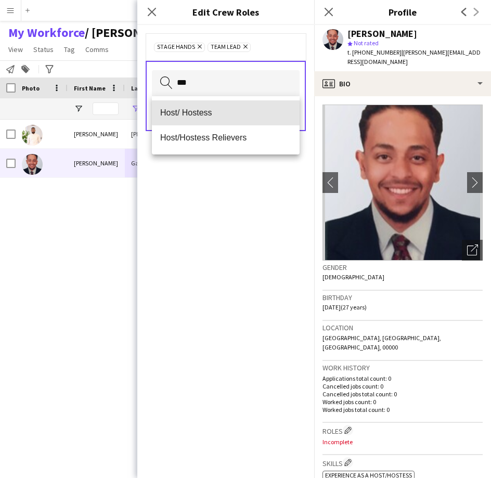
click at [241, 111] on span "Host/ Hostess" at bounding box center [225, 113] width 131 height 10
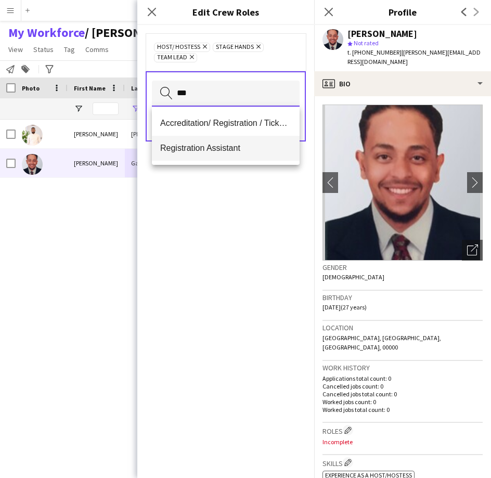
type input "***"
click at [237, 147] on span "Registration Assistant" at bounding box center [225, 148] width 131 height 10
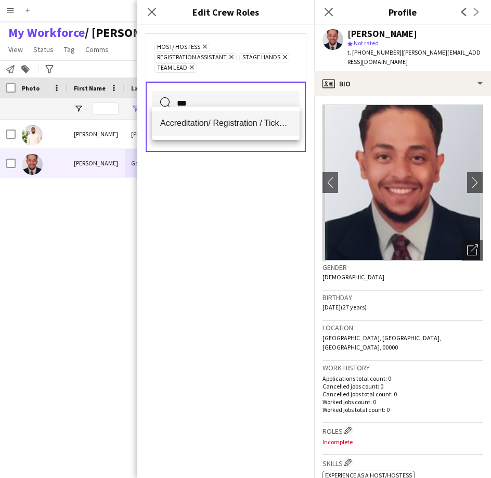
type input "***"
click at [206, 133] on mat-option "Accreditation/ Registration / Ticketing" at bounding box center [226, 123] width 148 height 25
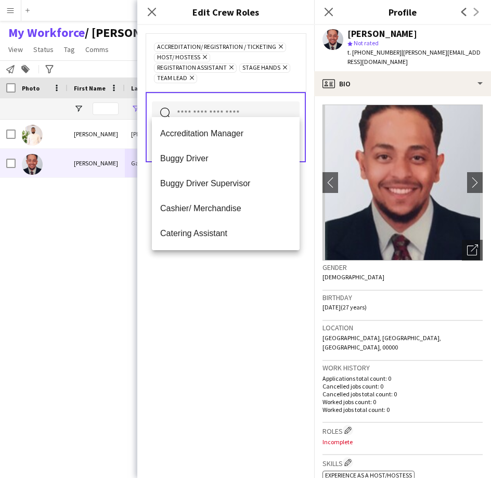
scroll to position [0, 0]
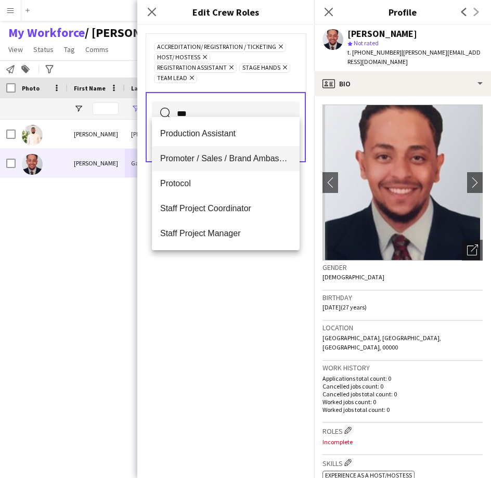
type input "***"
click at [209, 152] on mat-option "Promoter / Sales / Brand Ambassador" at bounding box center [226, 158] width 148 height 25
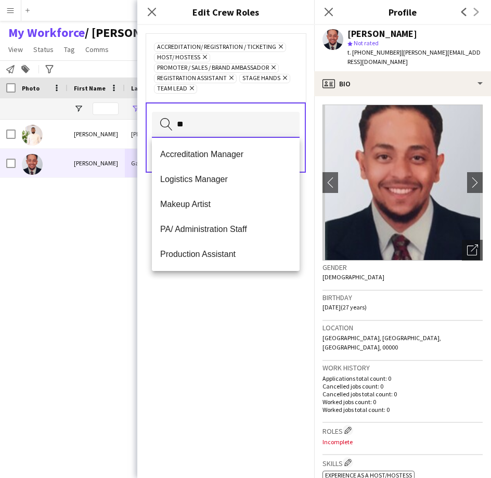
type input "*"
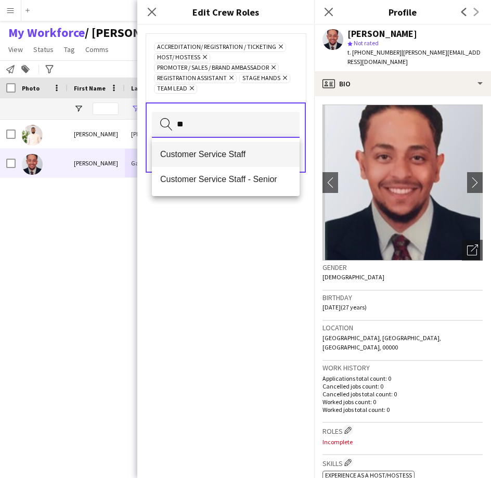
type input "**"
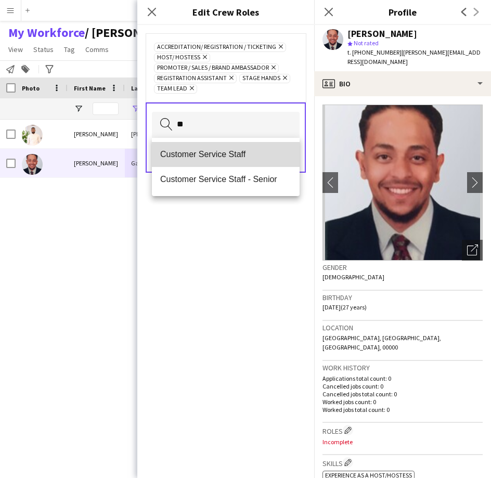
click at [232, 157] on span "Customer Service Staff" at bounding box center [225, 154] width 131 height 10
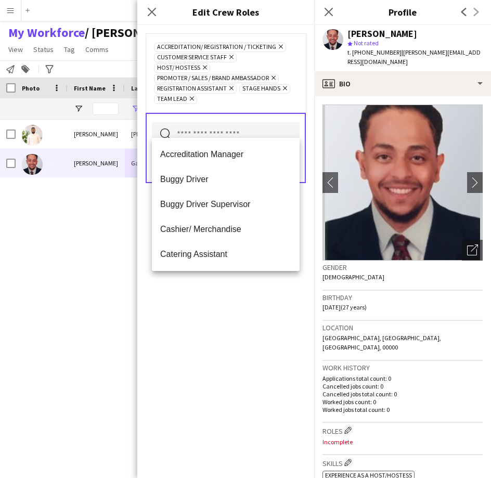
click at [257, 92] on div "Accreditation/ Registration / Ticketing Remove Customer Service Staff Remove Ho…" at bounding box center [226, 73] width 144 height 62
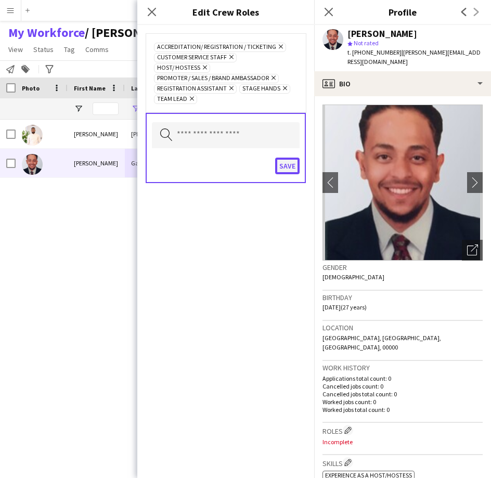
click at [289, 158] on button "Save" at bounding box center [287, 166] width 24 height 17
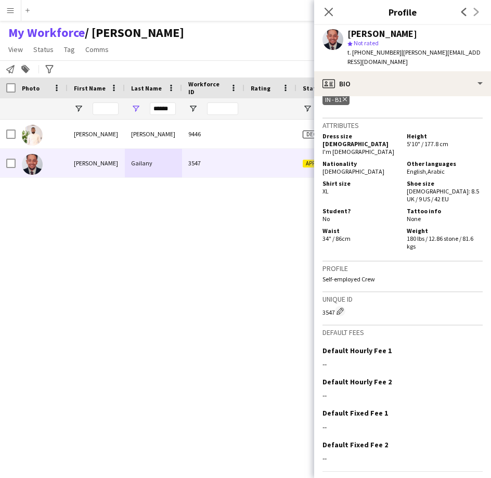
scroll to position [569, 0]
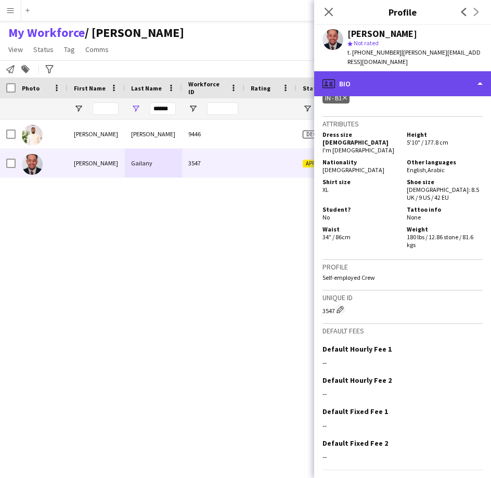
click at [415, 84] on div "profile Bio" at bounding box center [402, 83] width 177 height 25
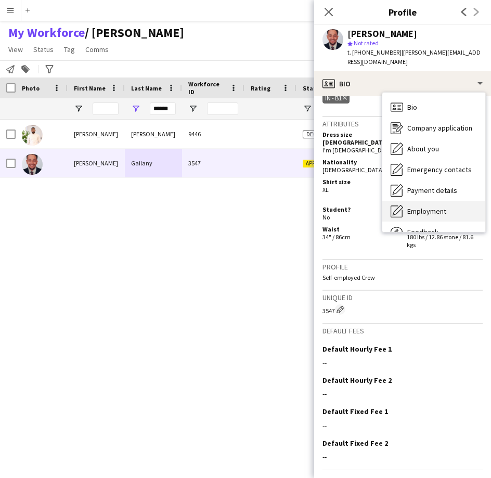
click at [445, 209] on span "Employment" at bounding box center [426, 211] width 39 height 9
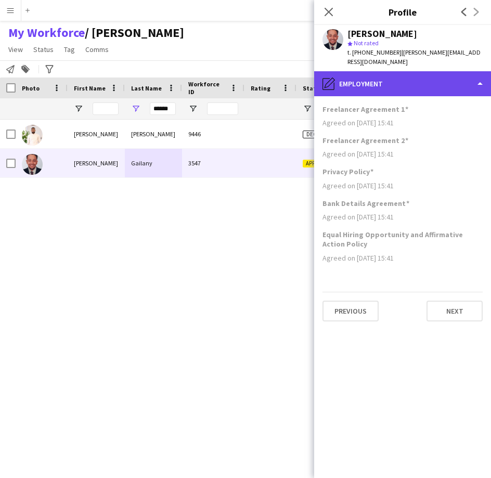
click at [431, 84] on div "pencil4 Employment" at bounding box center [402, 83] width 177 height 25
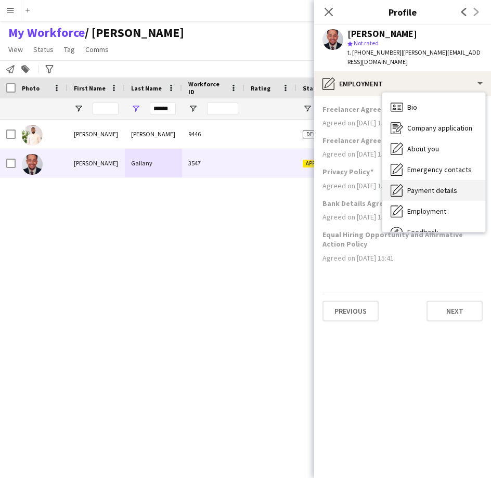
click at [410, 190] on span "Payment details" at bounding box center [432, 190] width 50 height 9
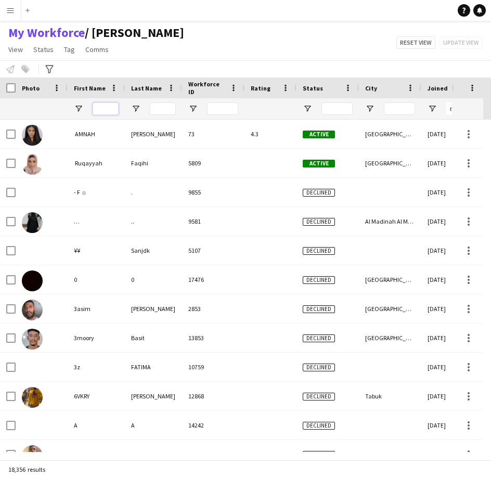
click at [109, 111] on input "First Name Filter Input" at bounding box center [106, 109] width 26 height 12
click at [160, 111] on input "Last Name Filter Input" at bounding box center [163, 109] width 26 height 12
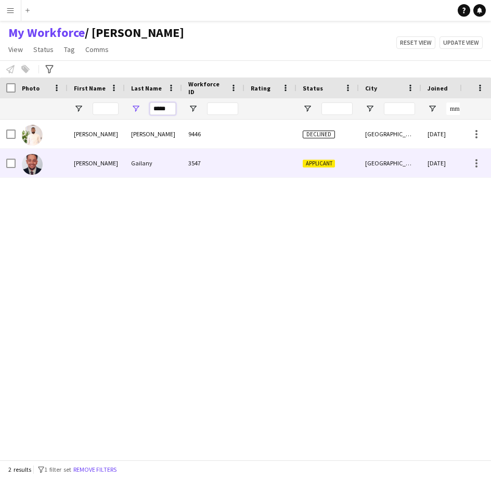
type input "*****"
click at [157, 165] on div "Gailany" at bounding box center [153, 163] width 57 height 29
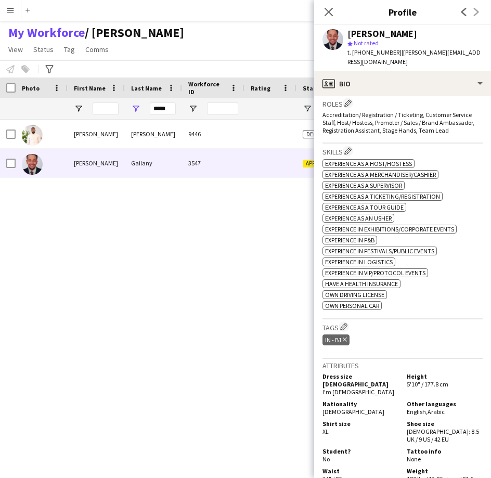
scroll to position [336, 0]
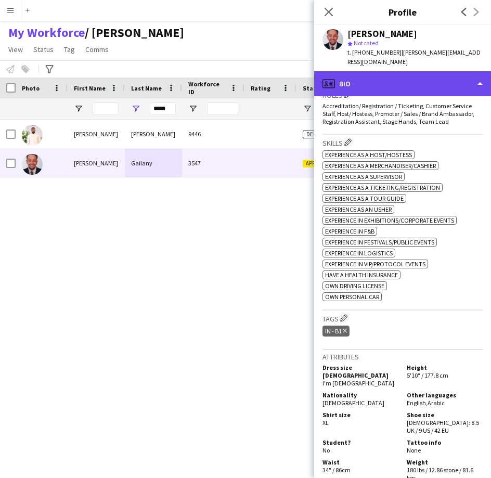
click at [410, 85] on div "profile Bio" at bounding box center [402, 83] width 177 height 25
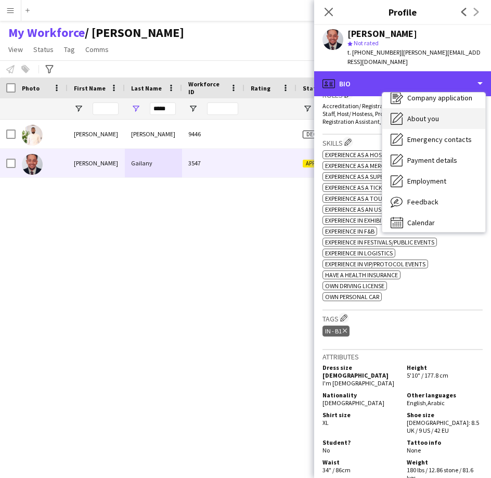
scroll to position [31, 0]
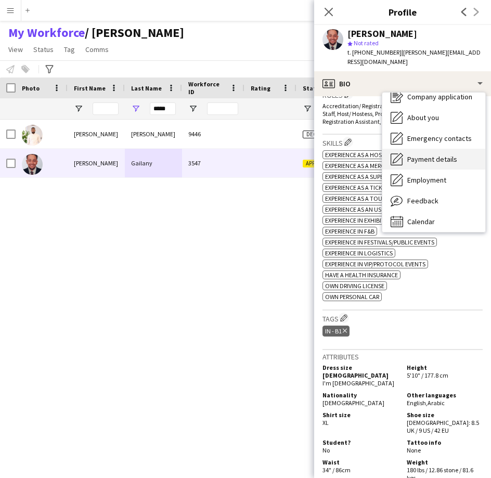
click at [444, 166] on div "Payment details Payment details" at bounding box center [433, 159] width 103 height 21
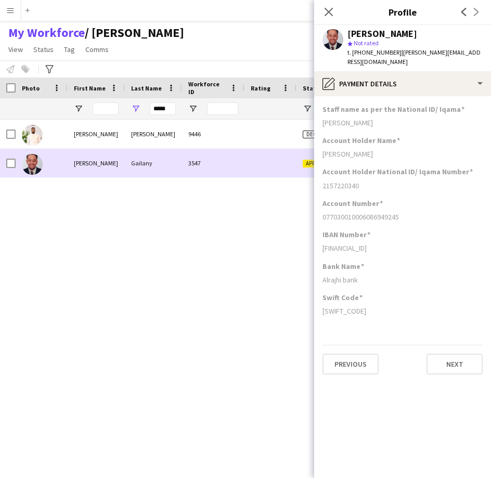
click at [18, 163] on div at bounding box center [42, 163] width 52 height 29
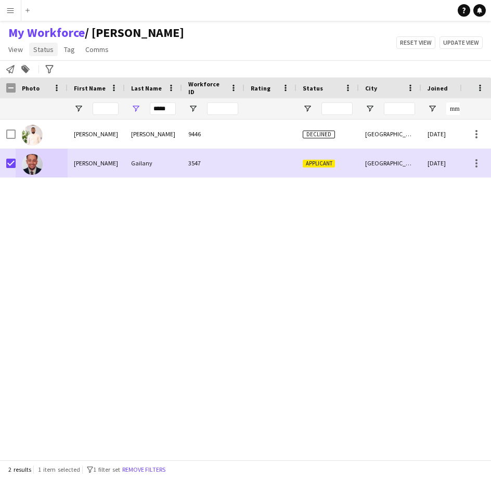
click at [35, 51] on span "Status" at bounding box center [43, 49] width 20 height 9
click at [72, 70] on link "Edit" at bounding box center [66, 72] width 73 height 22
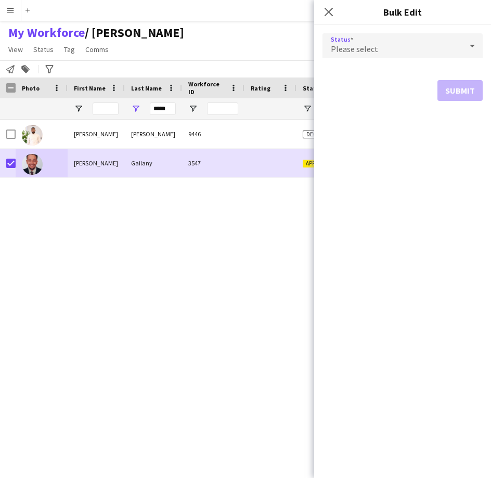
click at [351, 42] on div "Please select" at bounding box center [392, 45] width 139 height 25
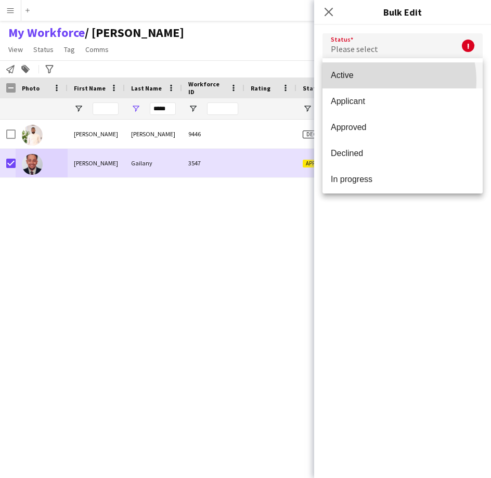
click at [377, 81] on mat-option "Active" at bounding box center [403, 75] width 160 height 26
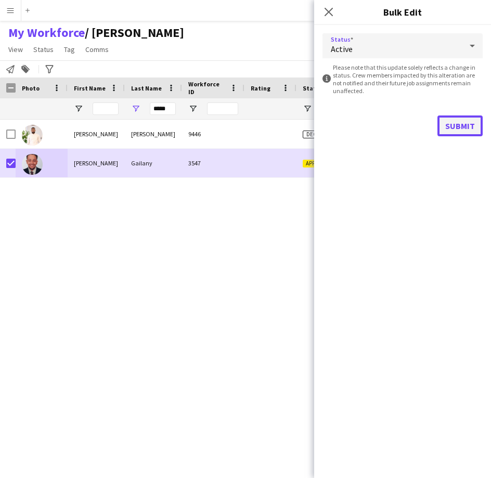
click at [460, 134] on button "Submit" at bounding box center [460, 126] width 45 height 21
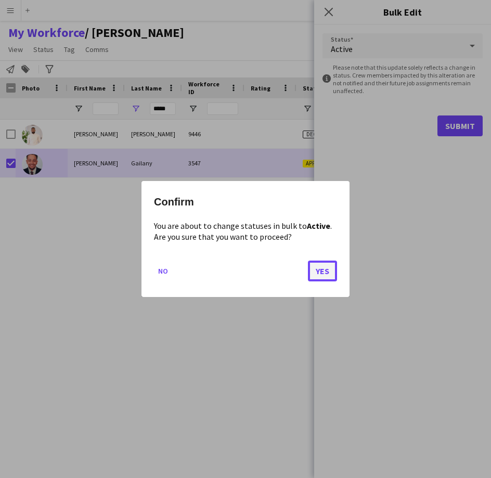
click at [328, 269] on button "Yes" at bounding box center [322, 271] width 29 height 21
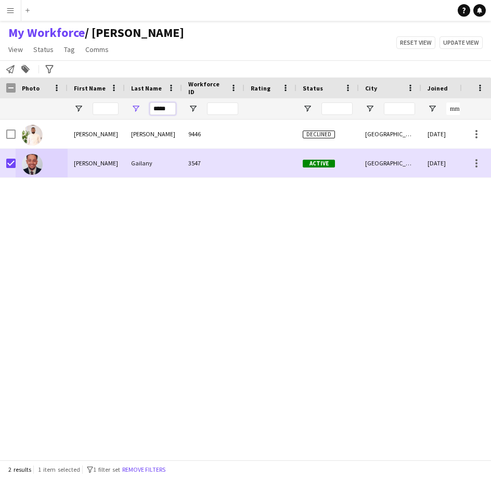
click at [167, 112] on input "*****" at bounding box center [163, 109] width 26 height 12
